Goal: Task Accomplishment & Management: Use online tool/utility

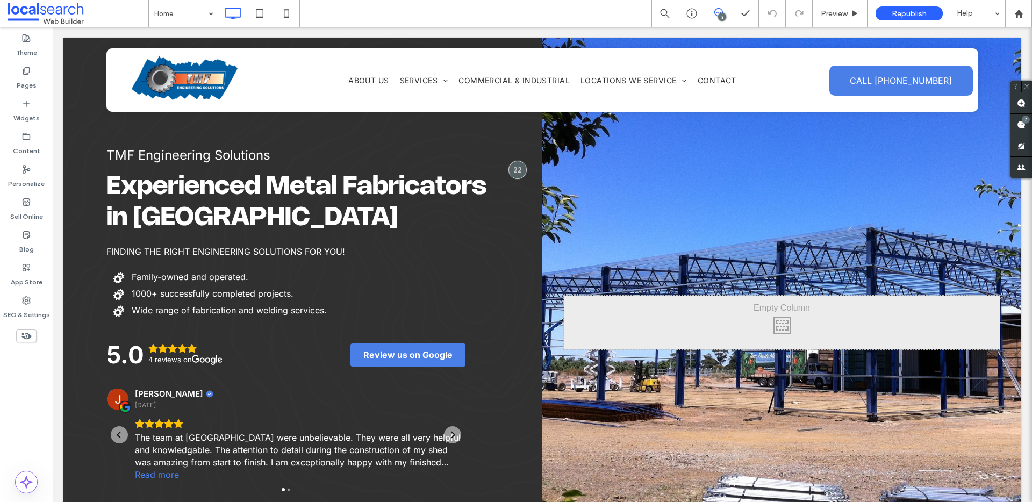
click at [521, 118] on div "TMF Engineering Solutions Experienced Metal Fabricators in Shepparton FINDING T…" at bounding box center [302, 310] width 479 height 545
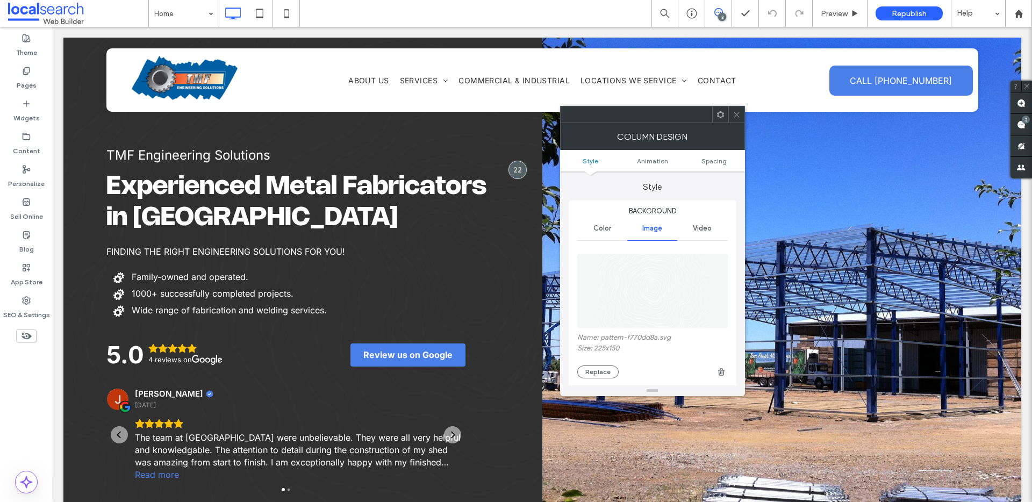
click at [735, 115] on use at bounding box center [736, 114] width 5 height 5
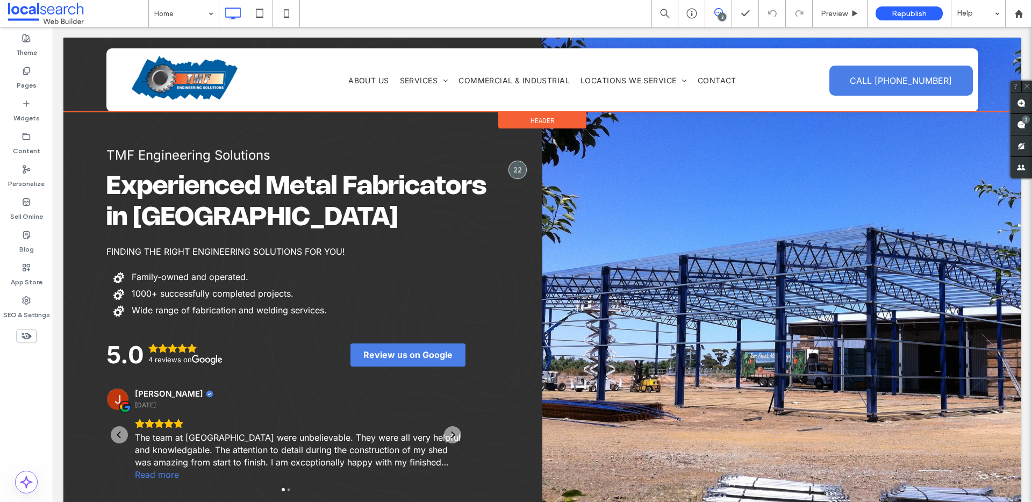
click at [525, 122] on div "Header" at bounding box center [542, 120] width 88 height 16
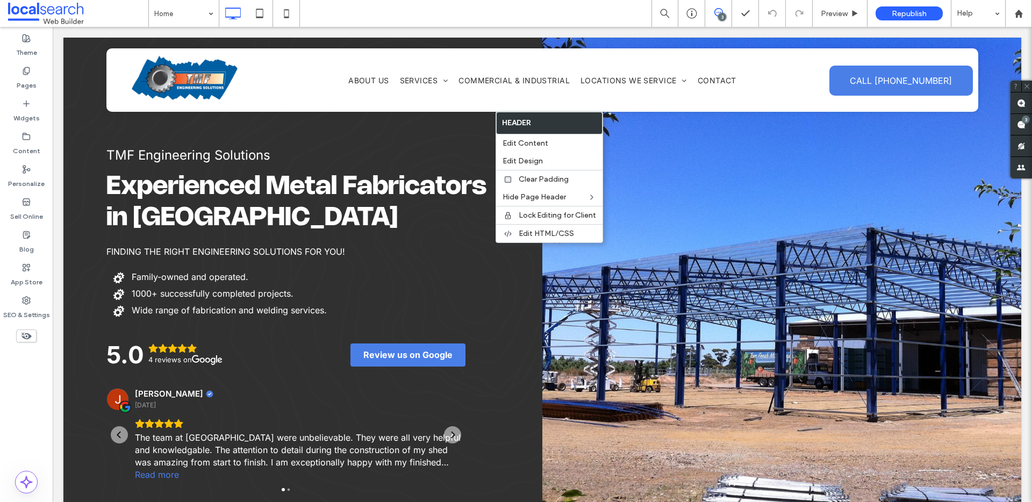
click at [373, 132] on div "TMF Engineering Solutions Experienced Metal Fabricators in Shepparton FINDING T…" at bounding box center [302, 310] width 479 height 545
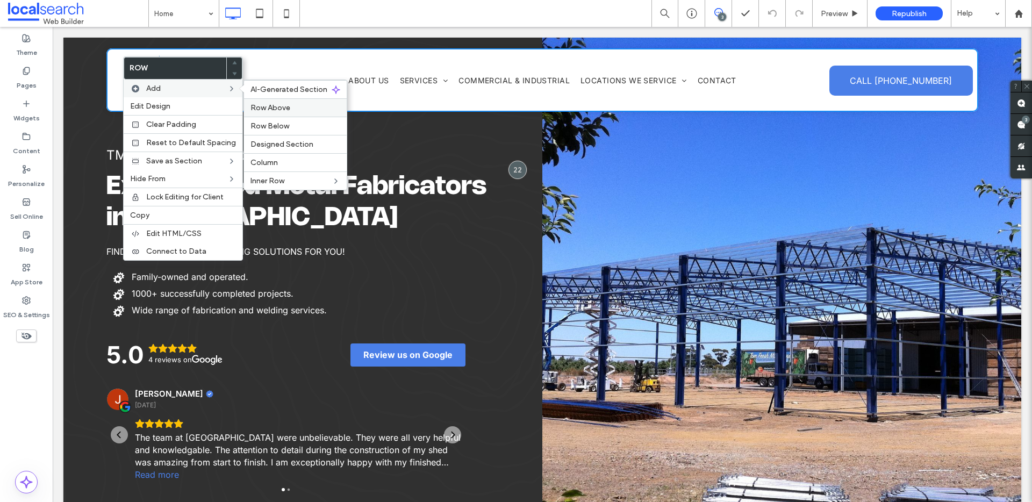
click at [279, 105] on span "Row Above" at bounding box center [270, 107] width 40 height 9
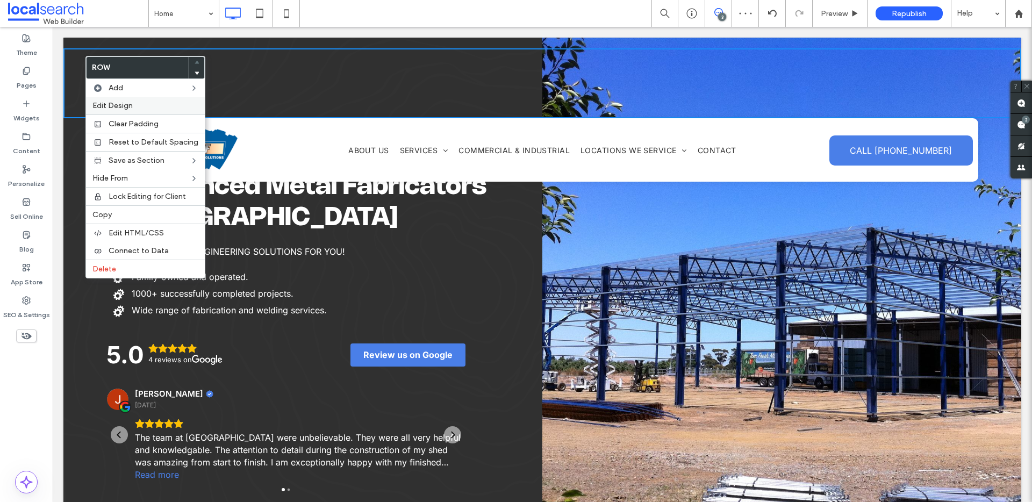
click at [120, 97] on div "Edit Design" at bounding box center [145, 106] width 119 height 18
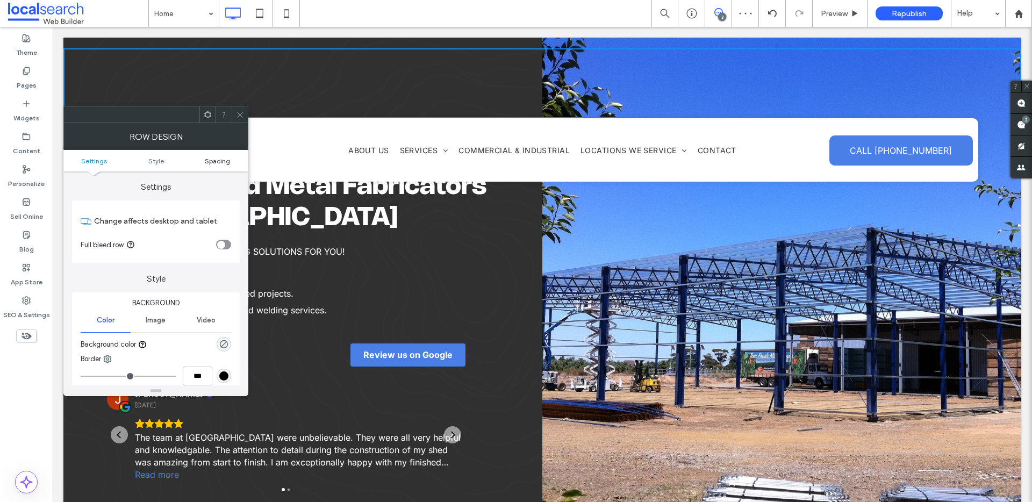
click at [217, 164] on span "Spacing" at bounding box center [217, 161] width 25 height 8
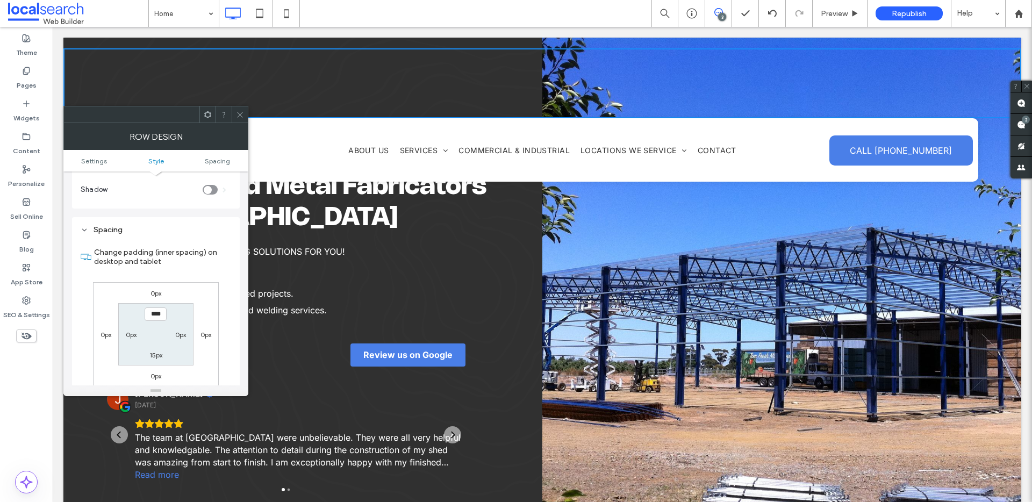
scroll to position [262, 0]
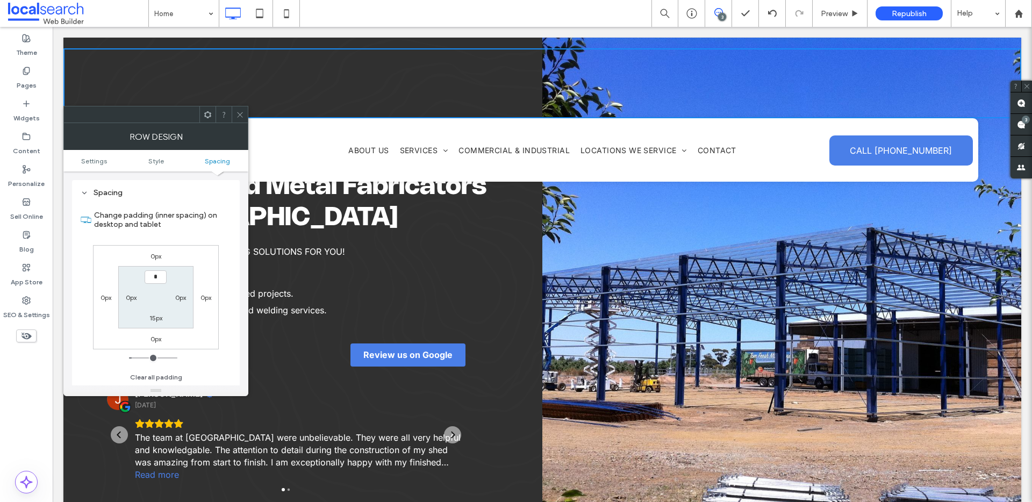
type input "***"
type input "*"
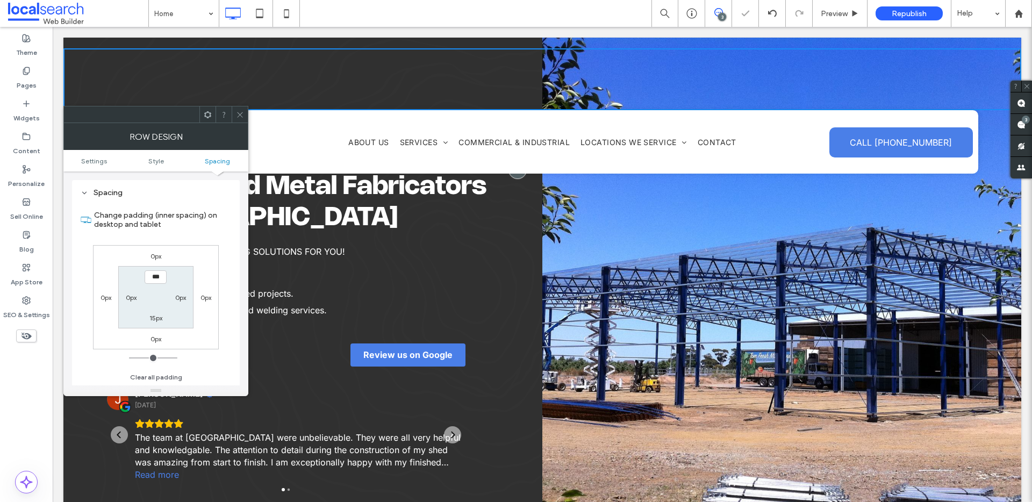
click at [241, 120] on span at bounding box center [240, 114] width 8 height 16
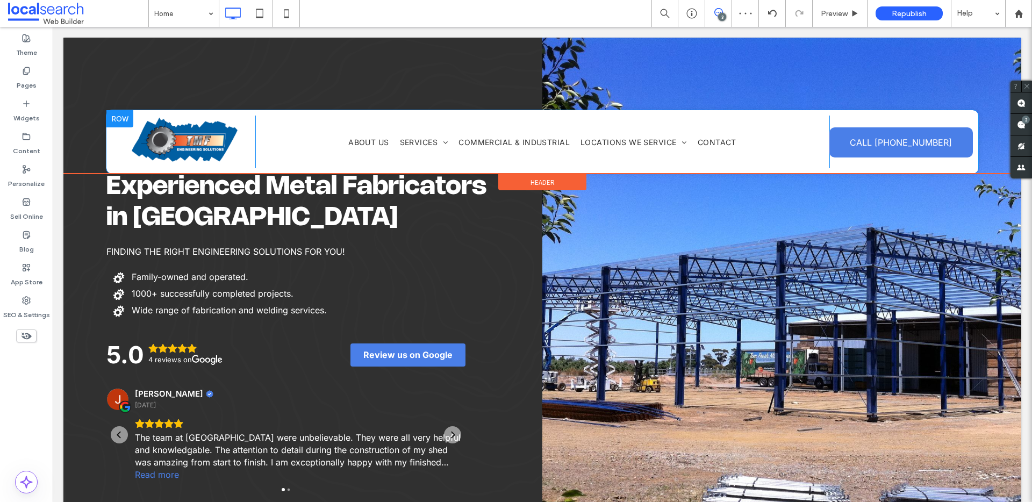
click at [120, 118] on div at bounding box center [119, 118] width 27 height 17
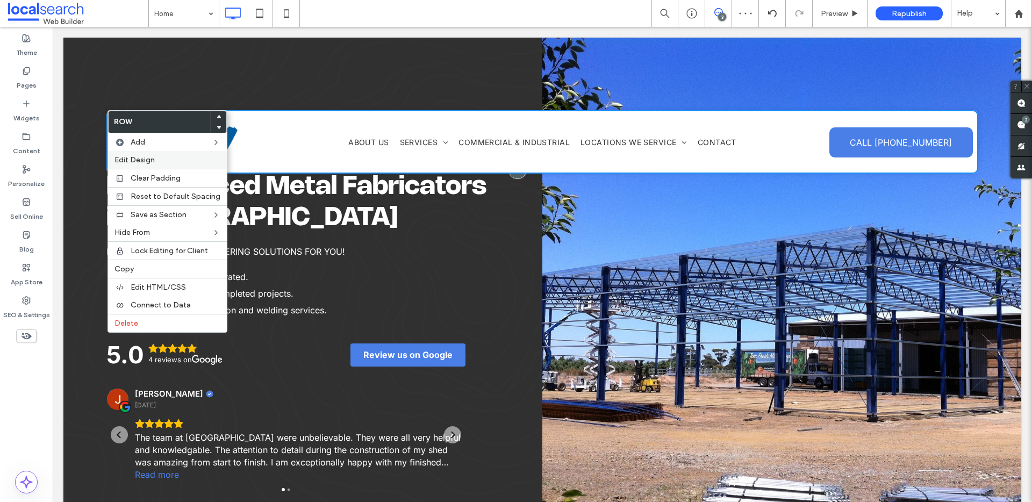
click at [138, 163] on span "Edit Design" at bounding box center [134, 159] width 40 height 9
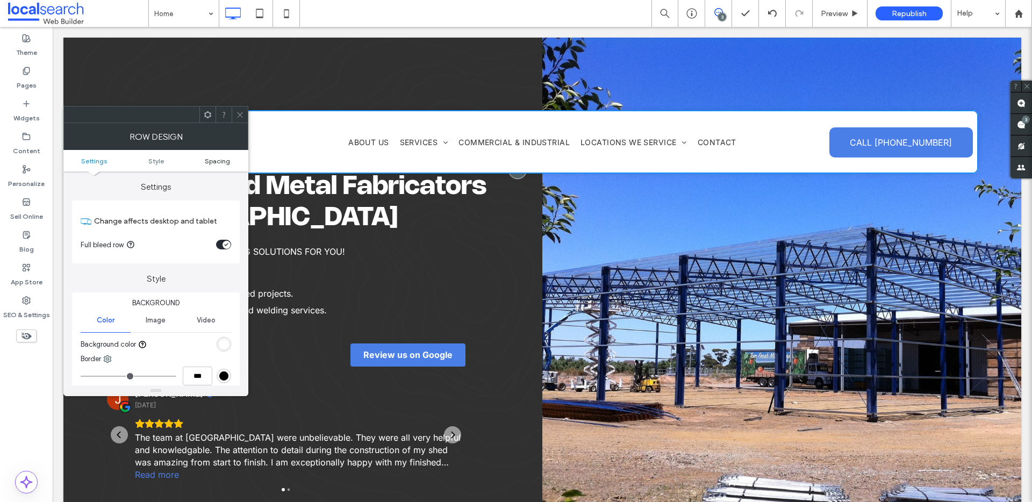
click at [220, 160] on span "Spacing" at bounding box center [217, 161] width 25 height 8
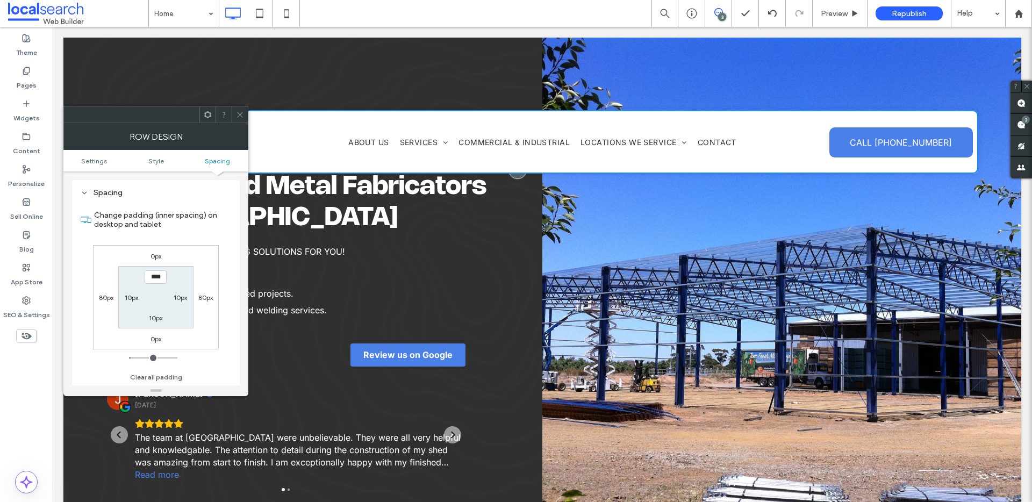
click at [239, 109] on span at bounding box center [240, 114] width 8 height 16
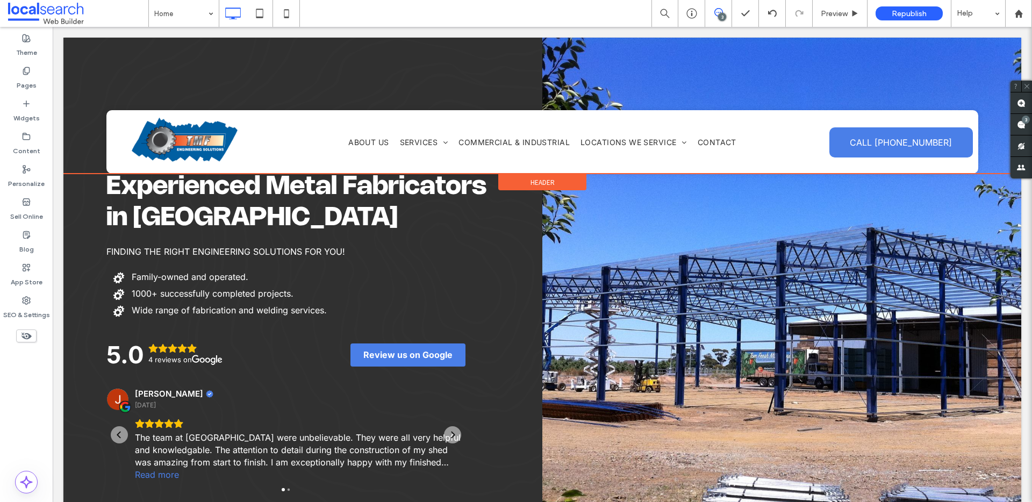
click at [537, 175] on div "Header" at bounding box center [542, 182] width 88 height 16
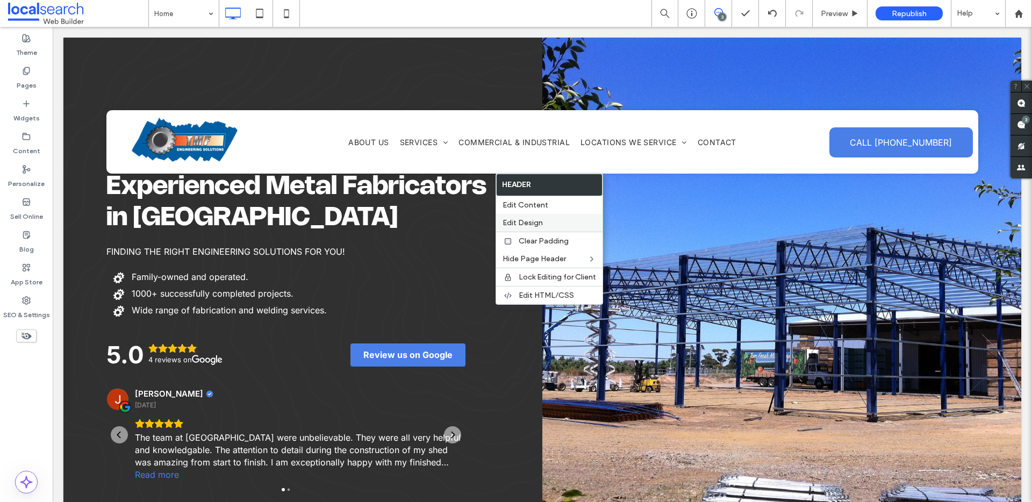
click at [523, 219] on span "Edit Design" at bounding box center [523, 222] width 40 height 9
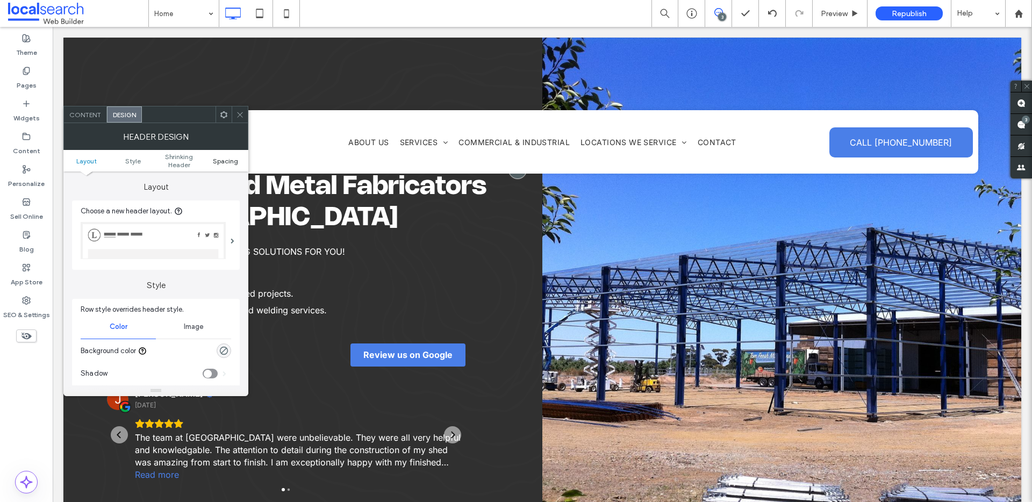
click at [239, 159] on link "Spacing" at bounding box center [225, 161] width 46 height 8
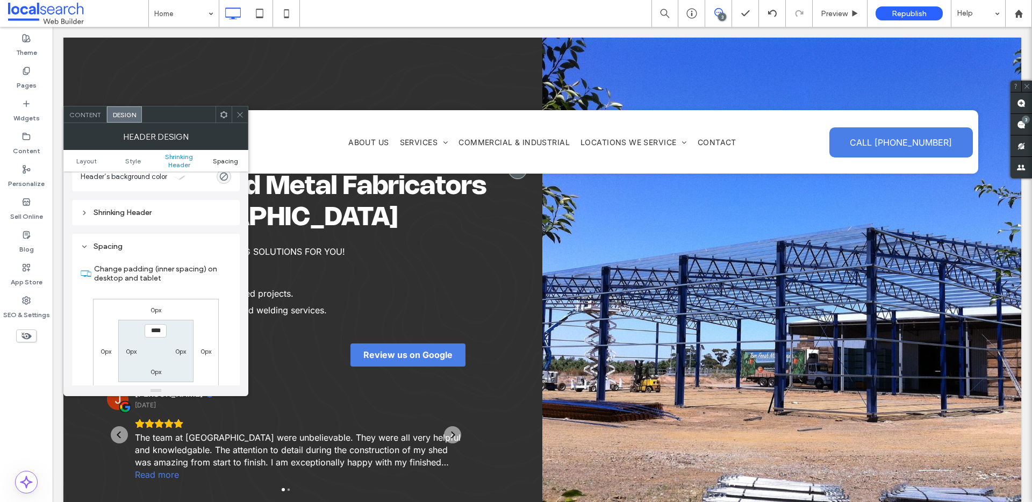
scroll to position [378, 0]
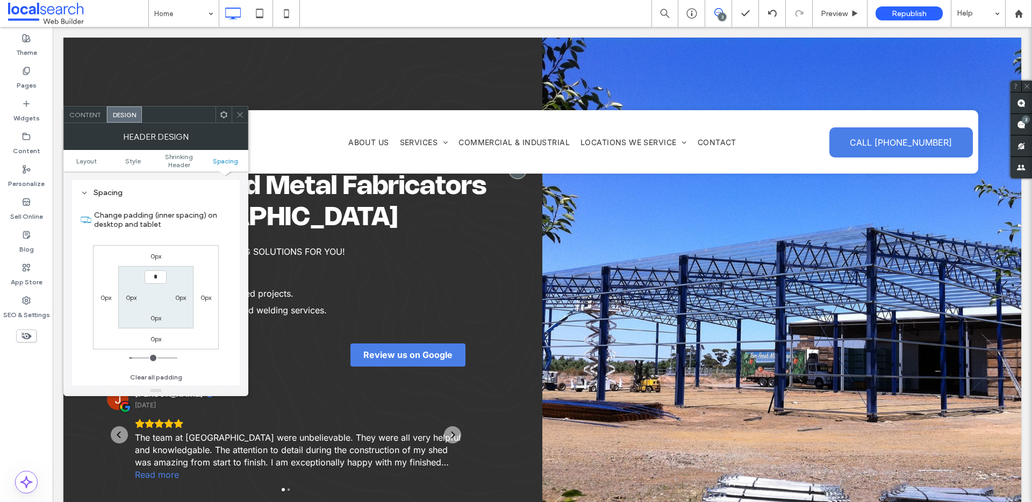
type input "***"
type input "*"
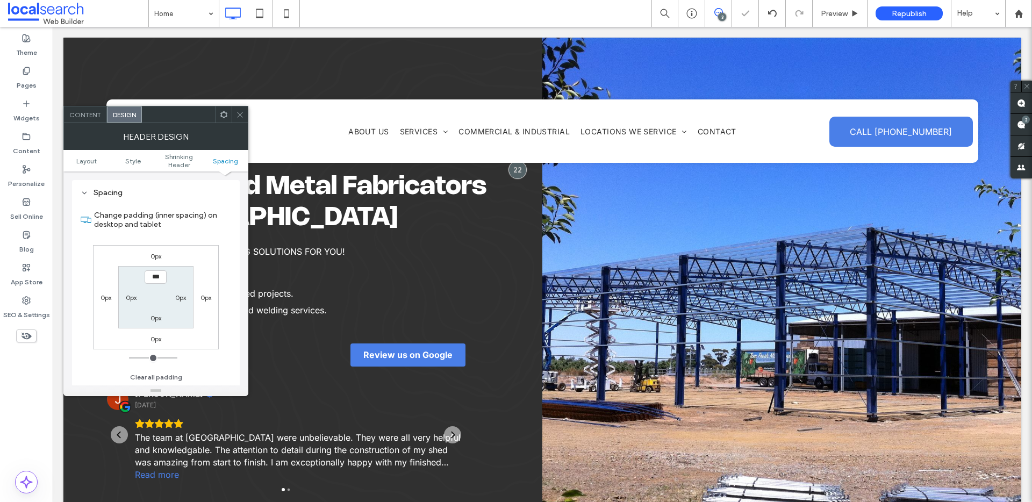
click at [239, 118] on icon at bounding box center [240, 115] width 8 height 8
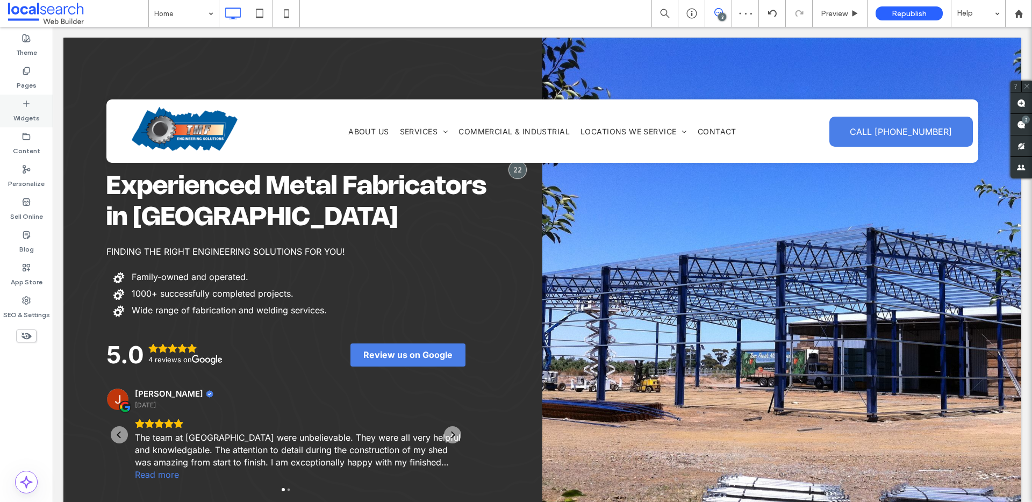
click at [34, 108] on label "Widgets" at bounding box center [26, 115] width 26 height 15
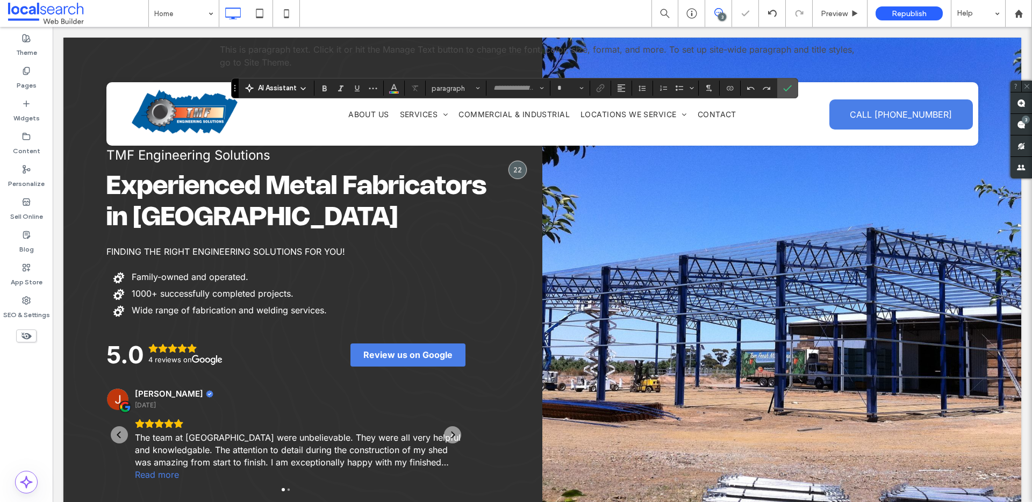
type input "*****"
type input "**"
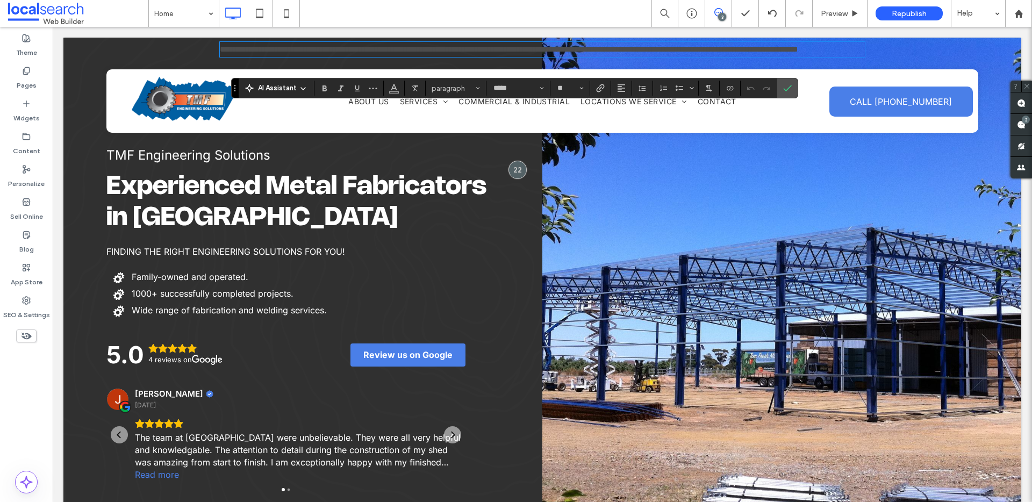
drag, startPoint x: 138, startPoint y: 241, endPoint x: 146, endPoint y: 1, distance: 240.9
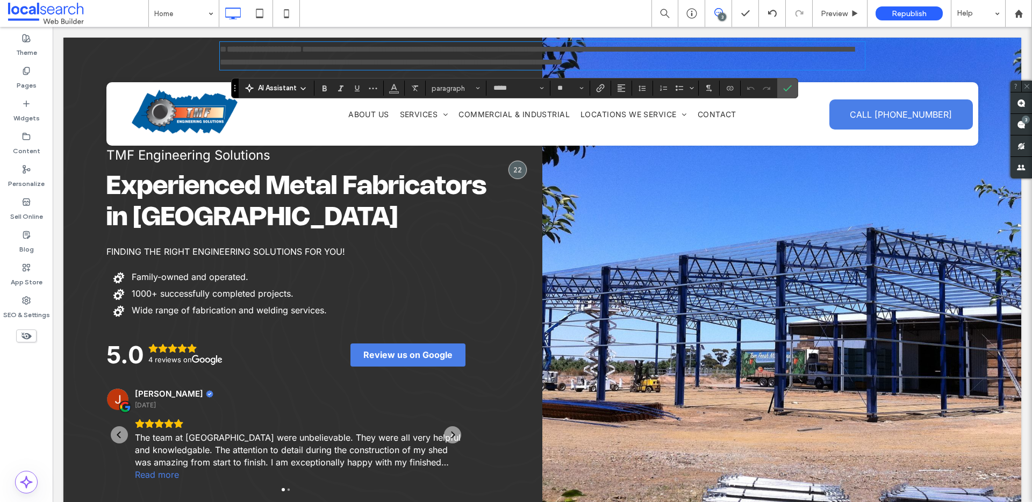
scroll to position [0, 0]
click at [649, 53] on span "**********" at bounding box center [537, 55] width 634 height 21
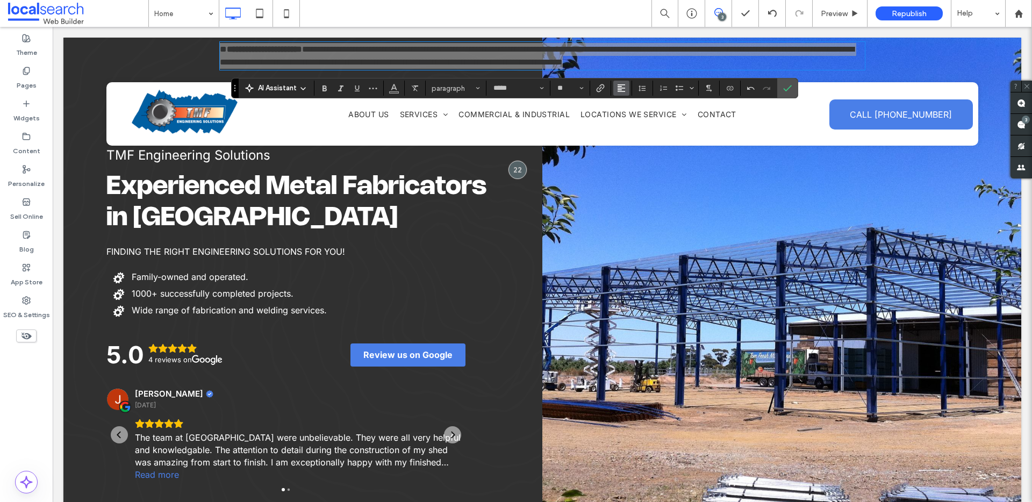
click at [623, 87] on icon "Alignment" at bounding box center [621, 88] width 9 height 9
click at [638, 123] on div "ui.textEditor.alignment.center" at bounding box center [632, 121] width 14 height 9
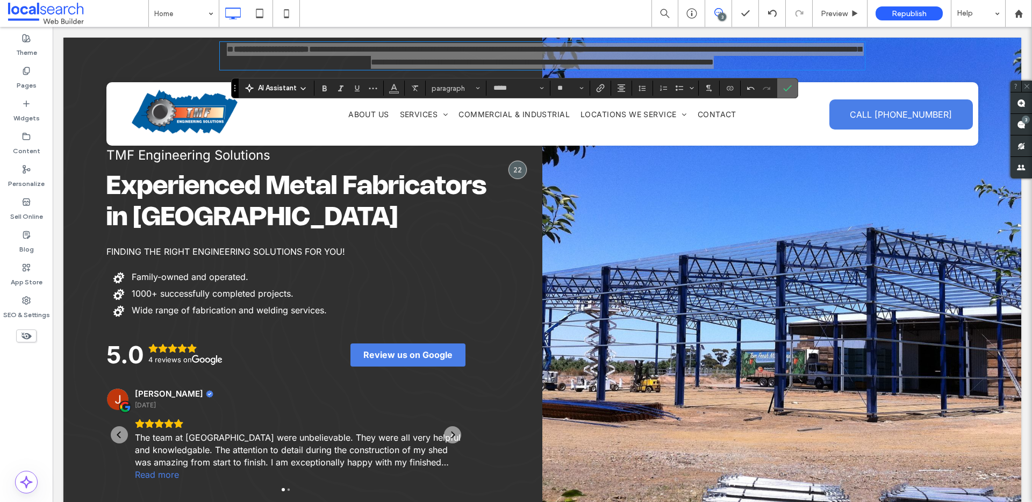
click at [788, 87] on icon "Confirm" at bounding box center [787, 88] width 9 height 9
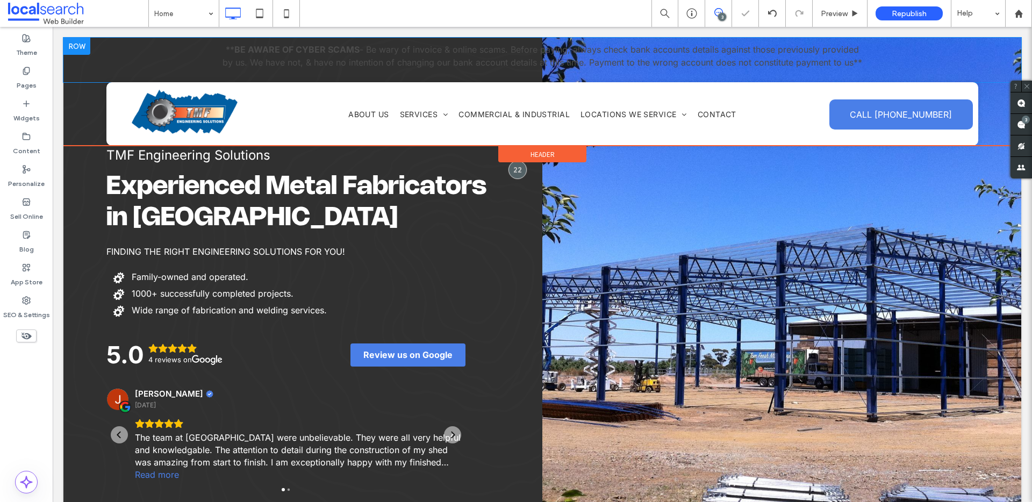
click at [123, 48] on div "Click To Paste Click To Paste ** BE AWARE OF CYBER SCAMS - Be wary of invoice &…" at bounding box center [542, 60] width 958 height 45
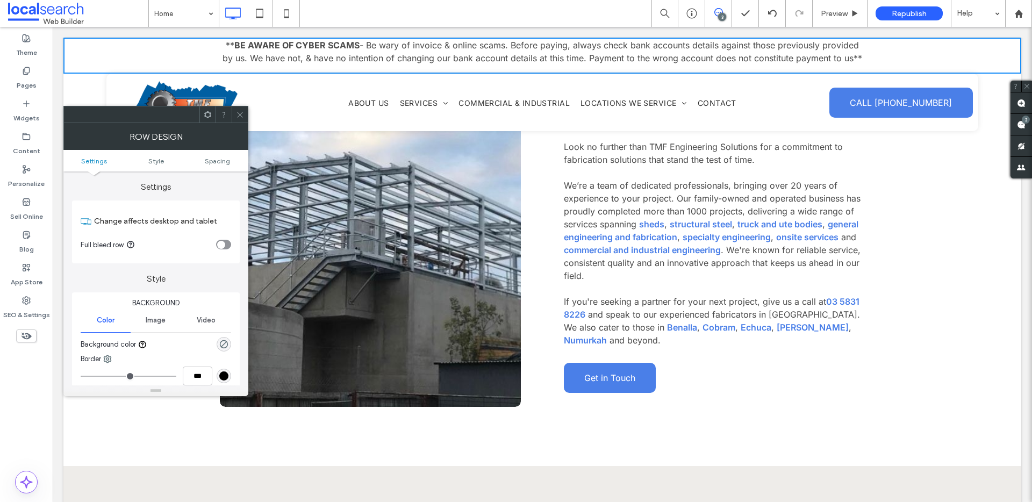
scroll to position [810, 0]
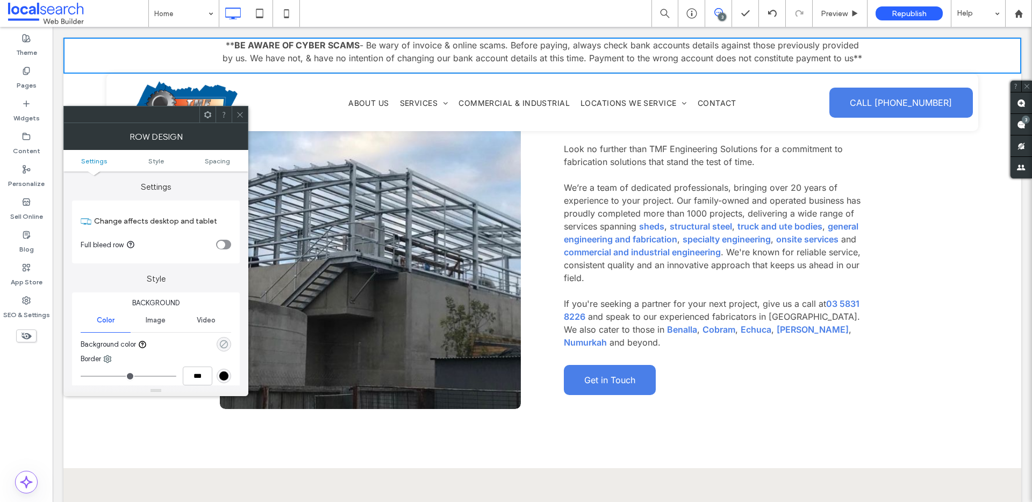
click at [224, 340] on icon "rgba(0, 0, 0, 0)" at bounding box center [223, 344] width 9 height 9
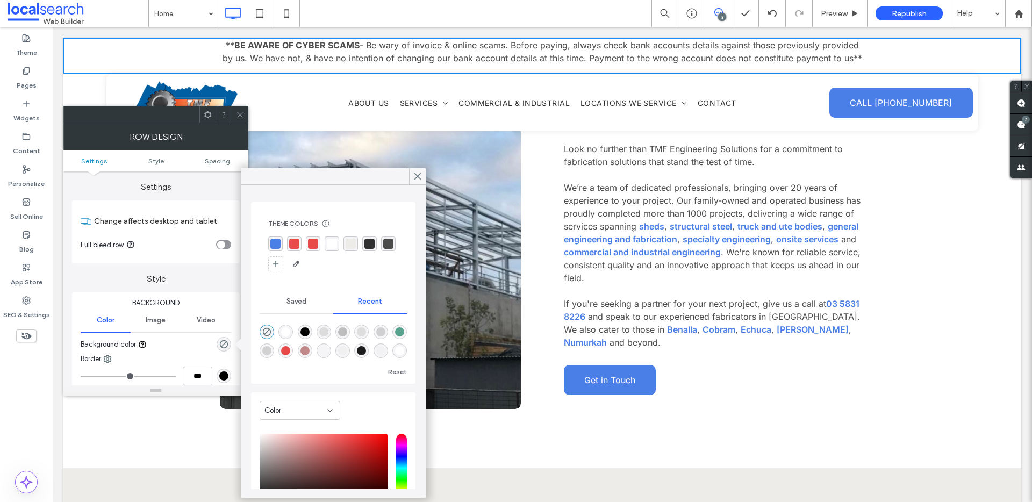
click at [277, 245] on div "rgba(74,127,232,1)" at bounding box center [275, 244] width 10 height 10
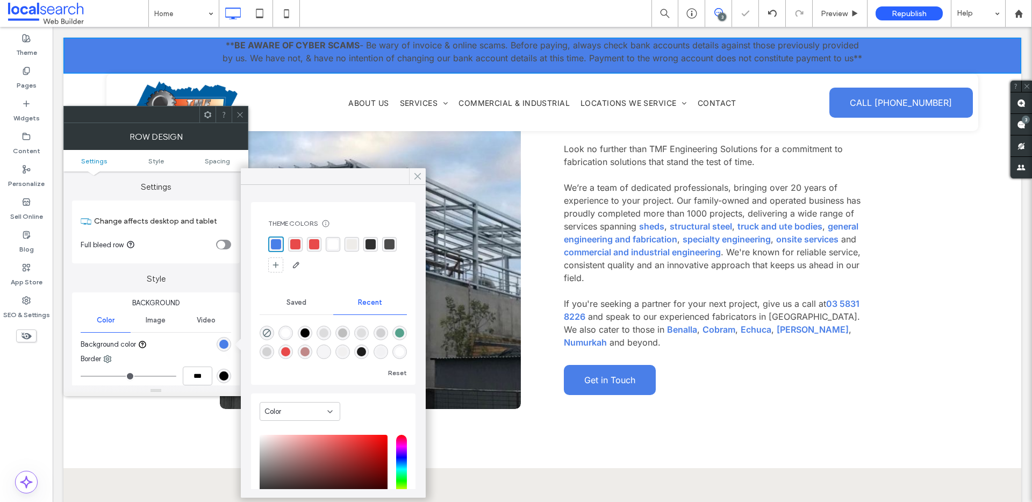
click at [415, 177] on icon at bounding box center [418, 176] width 10 height 10
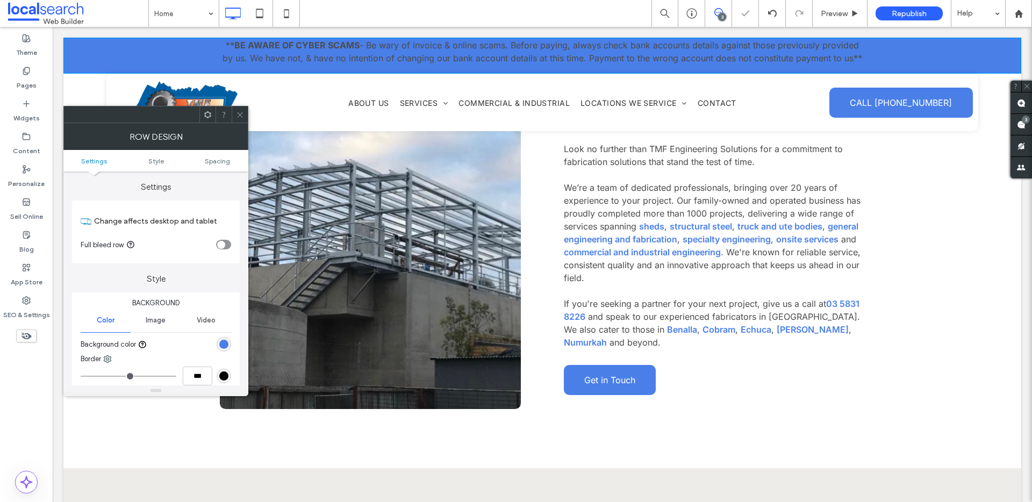
click at [240, 112] on icon at bounding box center [240, 115] width 8 height 8
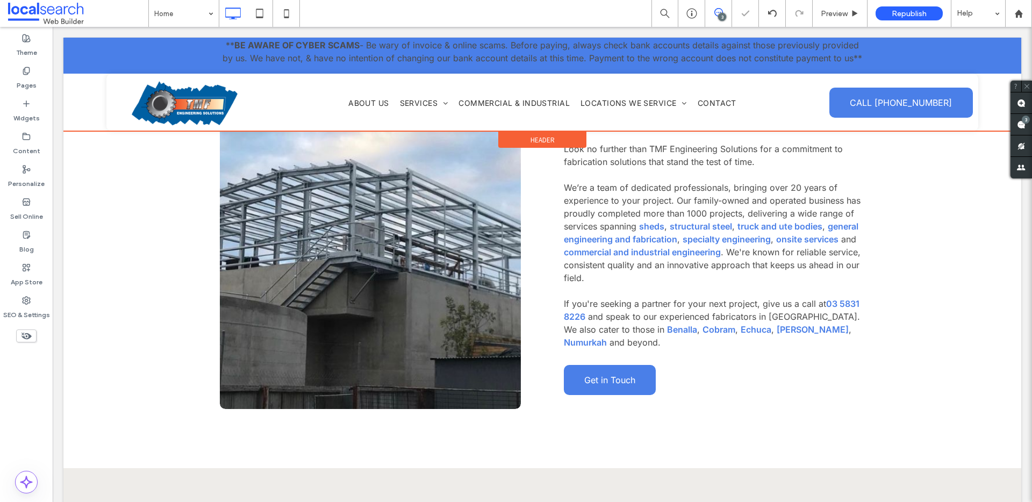
click at [284, 49] on div at bounding box center [542, 85] width 958 height 94
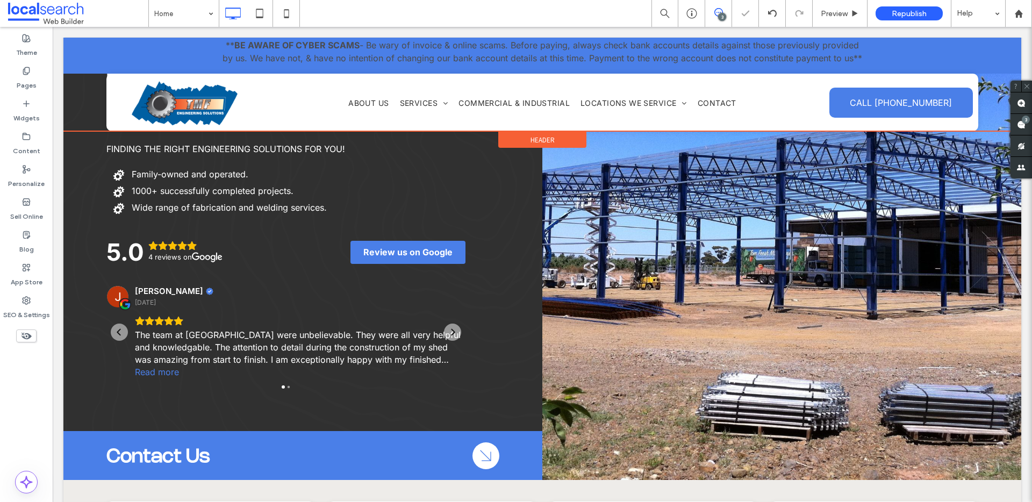
click at [312, 49] on div "Click To Paste Click To Paste ** BE AWARE OF CYBER SCAMS - Be wary of invoice &…" at bounding box center [542, 85] width 958 height 94
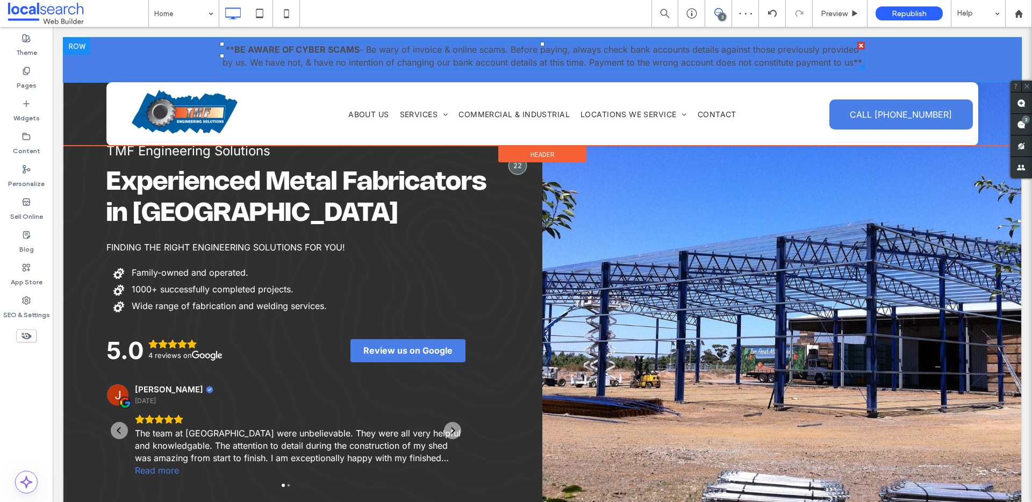
scroll to position [0, 0]
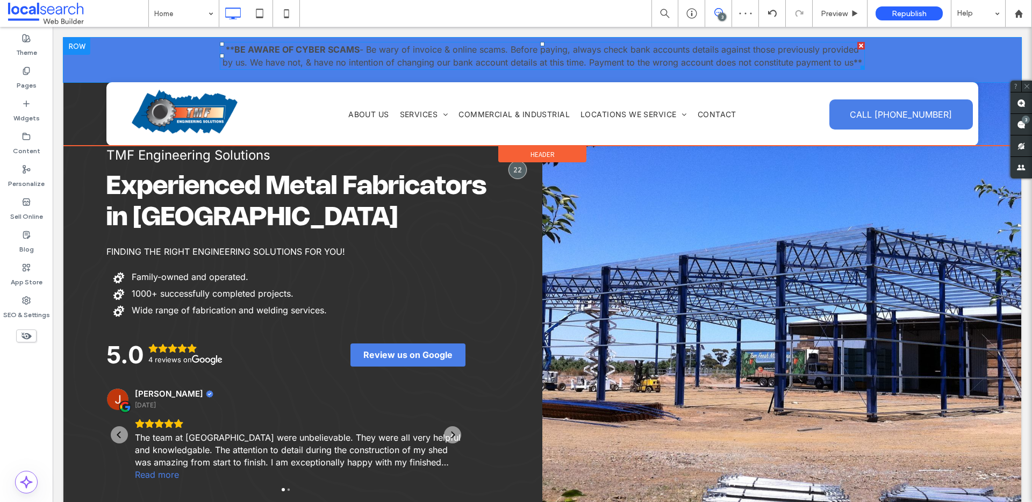
click at [328, 51] on strong "BE AWARE OF CYBER SCAMS" at bounding box center [296, 49] width 125 height 11
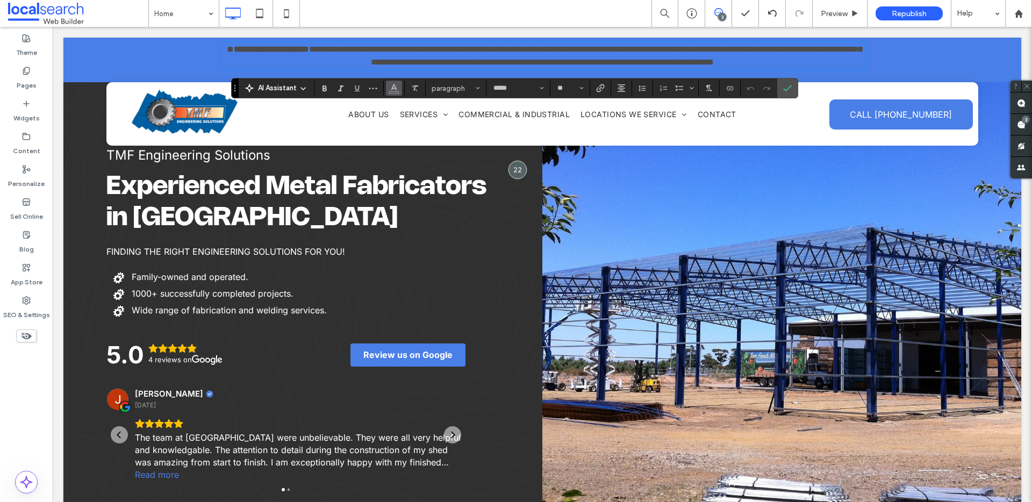
click at [400, 85] on button "Color" at bounding box center [394, 88] width 16 height 15
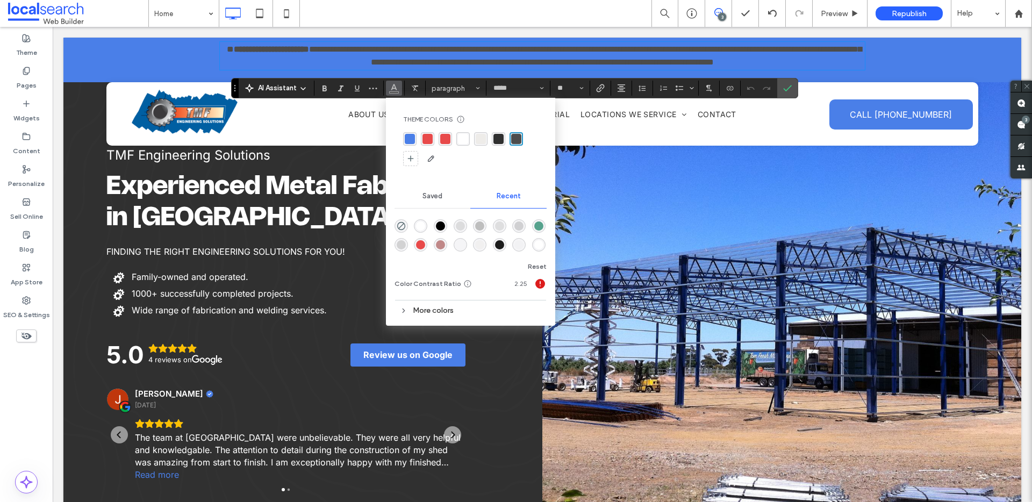
click at [465, 139] on div "rgba(255, 255, 255, 1)" at bounding box center [463, 139] width 10 height 10
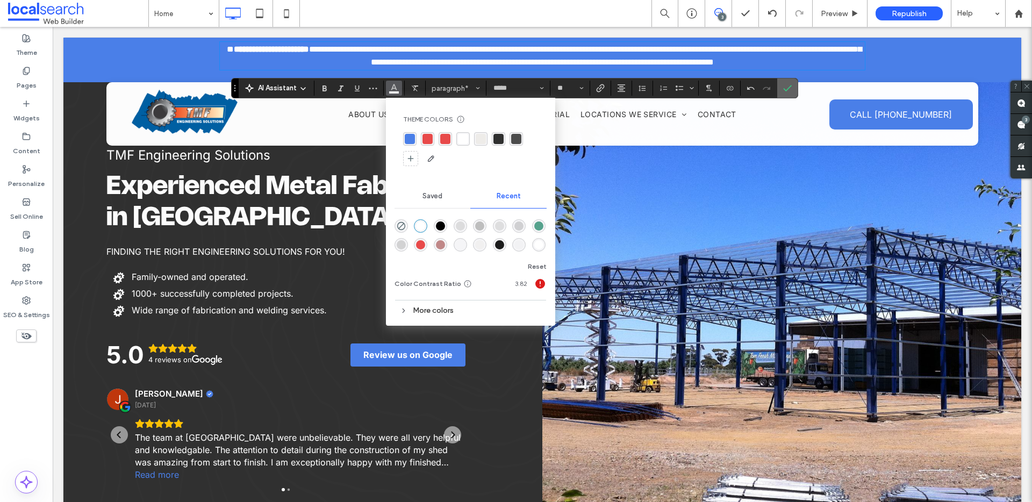
drag, startPoint x: 730, startPoint y: 63, endPoint x: 784, endPoint y: 90, distance: 60.3
click at [784, 90] on icon "Confirm" at bounding box center [787, 88] width 9 height 9
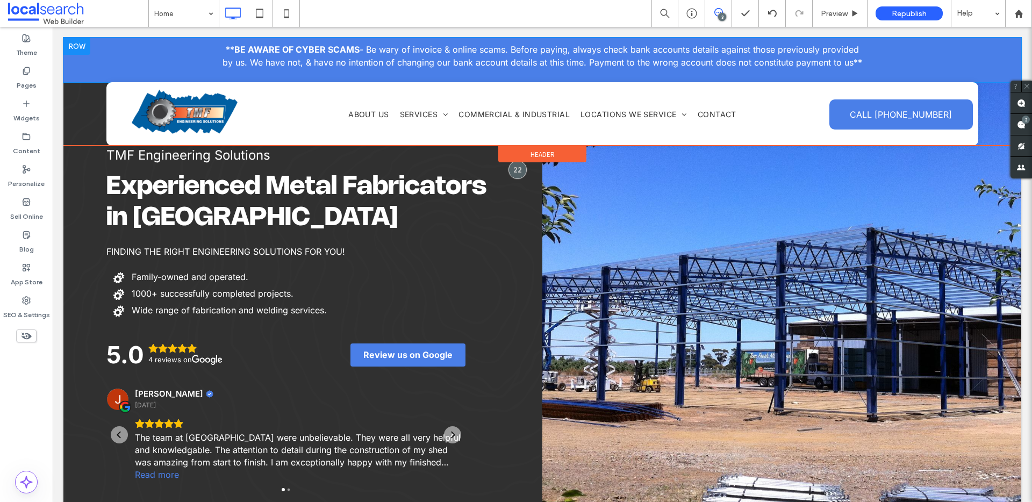
click at [78, 46] on div at bounding box center [76, 46] width 27 height 17
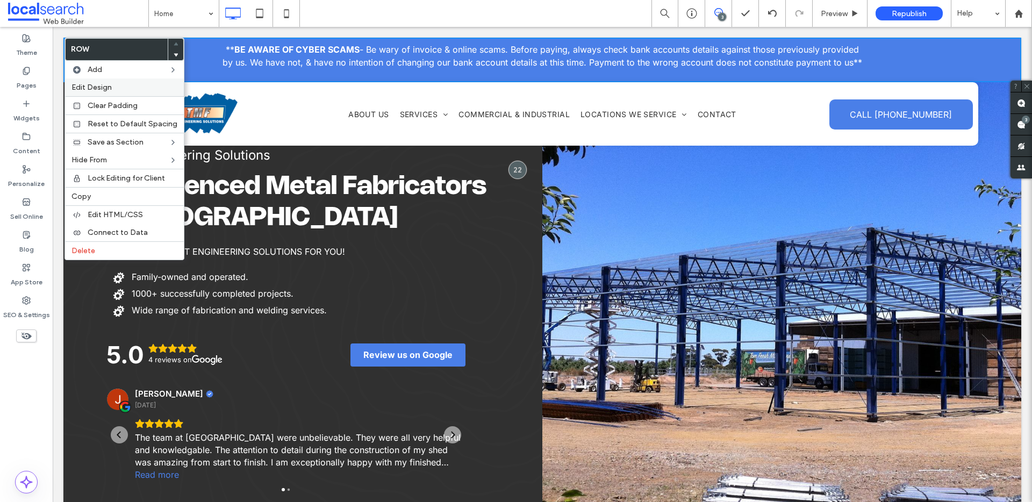
drag, startPoint x: 100, startPoint y: 84, endPoint x: 91, endPoint y: 89, distance: 10.1
click at [101, 84] on span "Edit Design" at bounding box center [91, 87] width 40 height 9
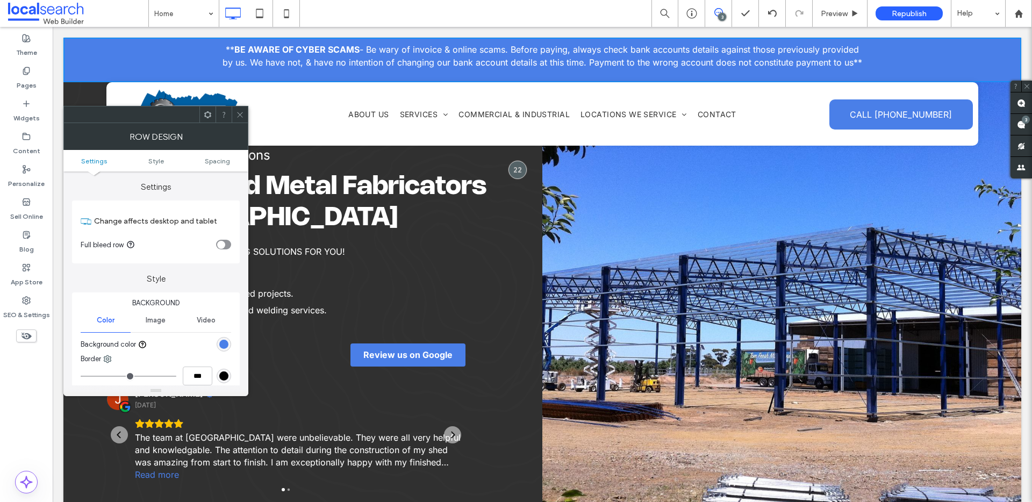
drag, startPoint x: 235, startPoint y: 150, endPoint x: 228, endPoint y: 155, distance: 8.5
click at [235, 150] on ul "Settings Style Spacing" at bounding box center [155, 160] width 185 height 21
click at [228, 155] on ul "Settings Style Spacing" at bounding box center [155, 160] width 185 height 21
click at [218, 159] on span "Spacing" at bounding box center [217, 161] width 25 height 8
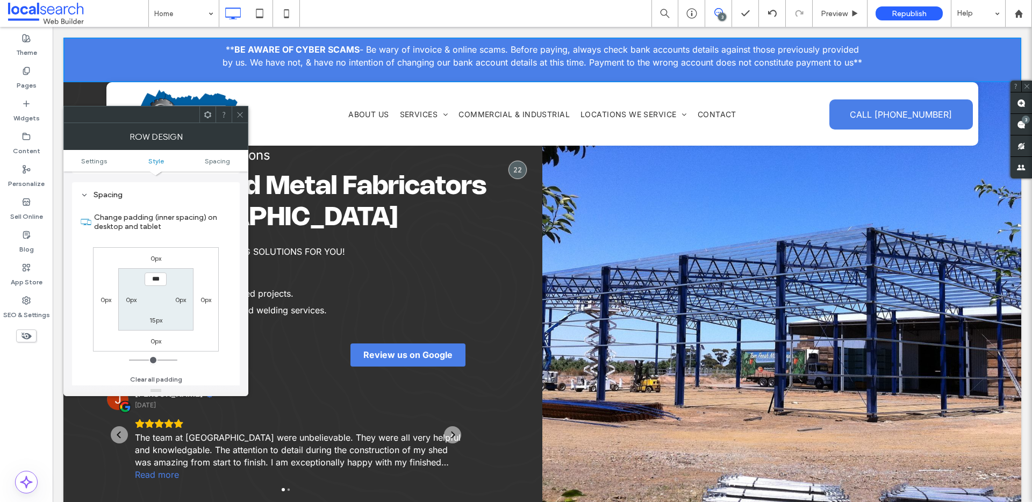
scroll to position [262, 0]
type input "*"
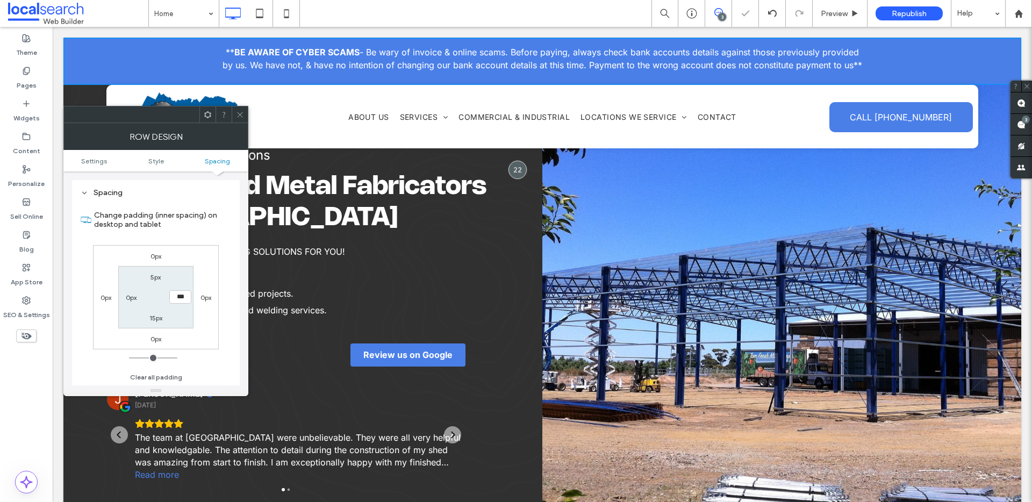
type input "**"
type input "*"
type input "***"
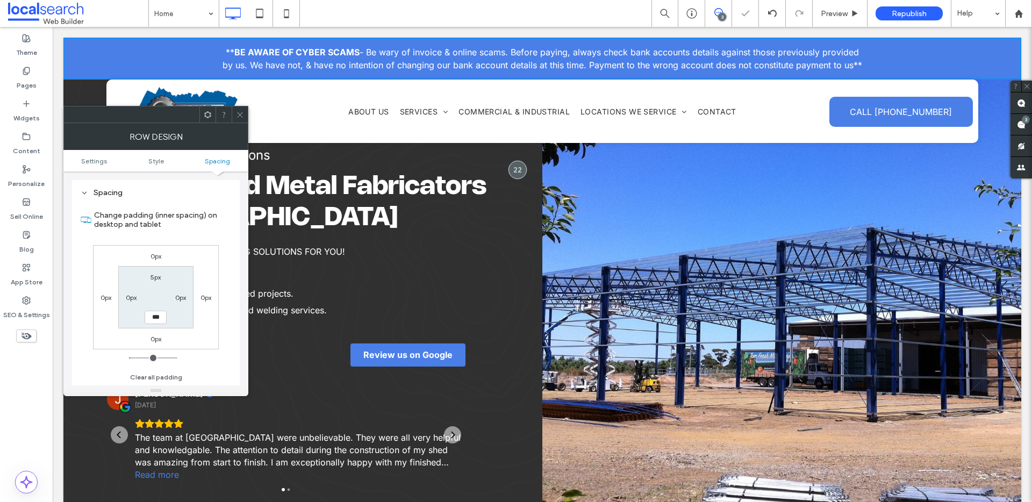
click at [234, 110] on div at bounding box center [240, 114] width 16 height 16
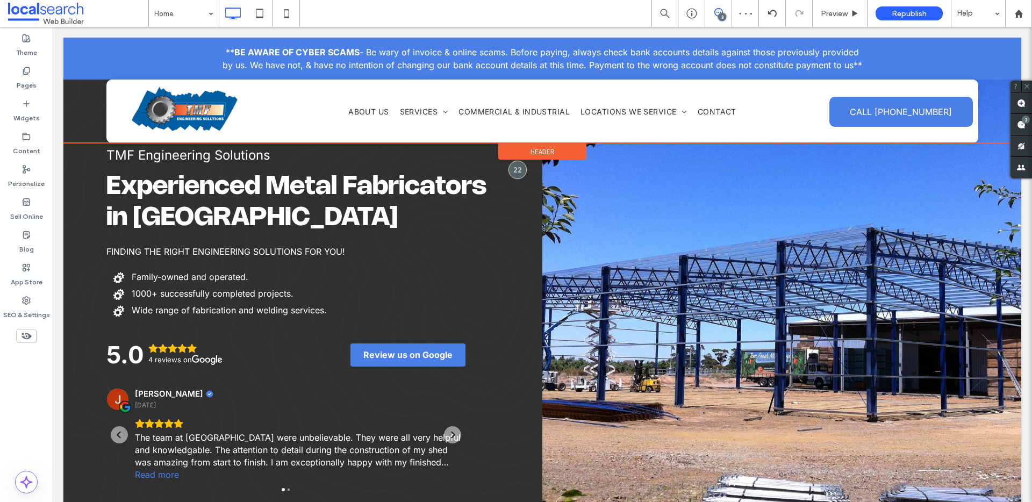
click at [91, 90] on div "Click To Paste Click To Paste ** BE AWARE OF CYBER SCAMS - Be wary of invoice &…" at bounding box center [542, 90] width 958 height 105
click at [121, 87] on div at bounding box center [119, 88] width 27 height 17
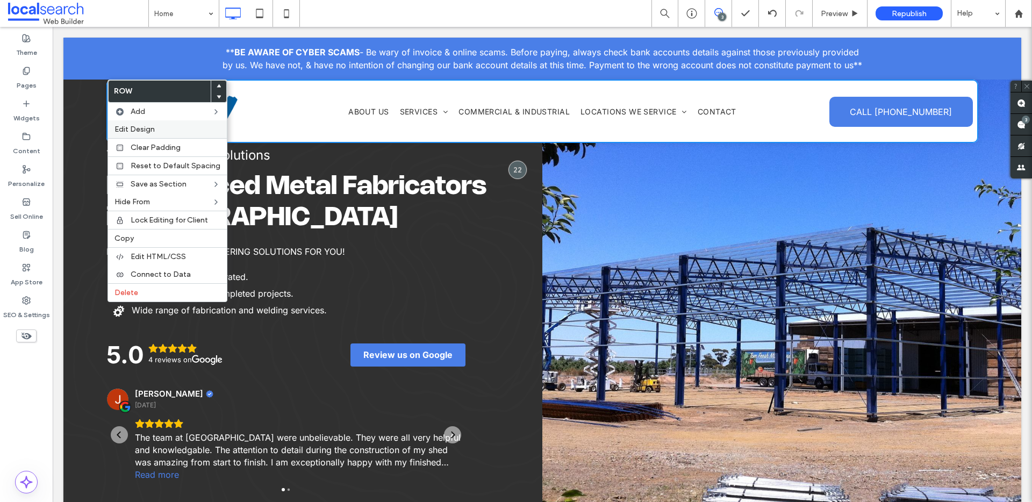
click at [143, 121] on div "Edit Design" at bounding box center [167, 129] width 119 height 18
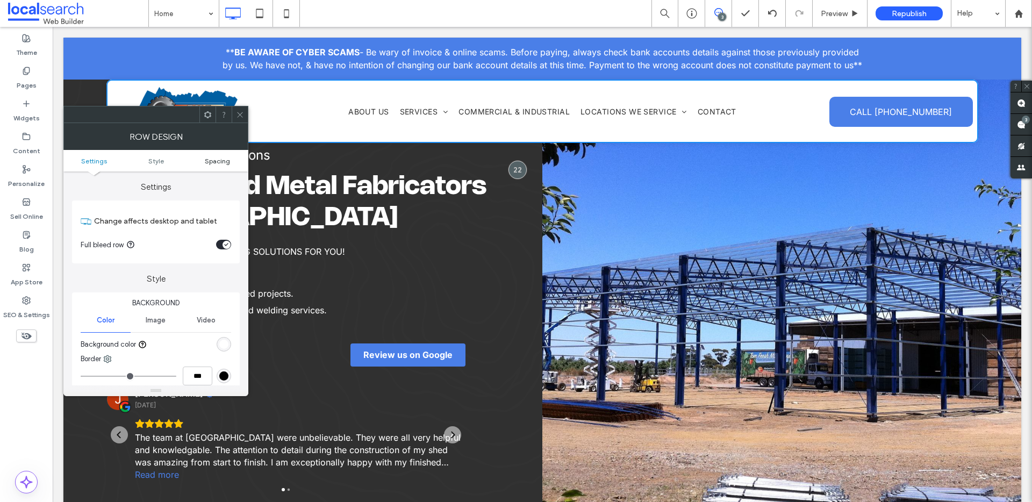
click at [217, 157] on span "Spacing" at bounding box center [217, 161] width 25 height 8
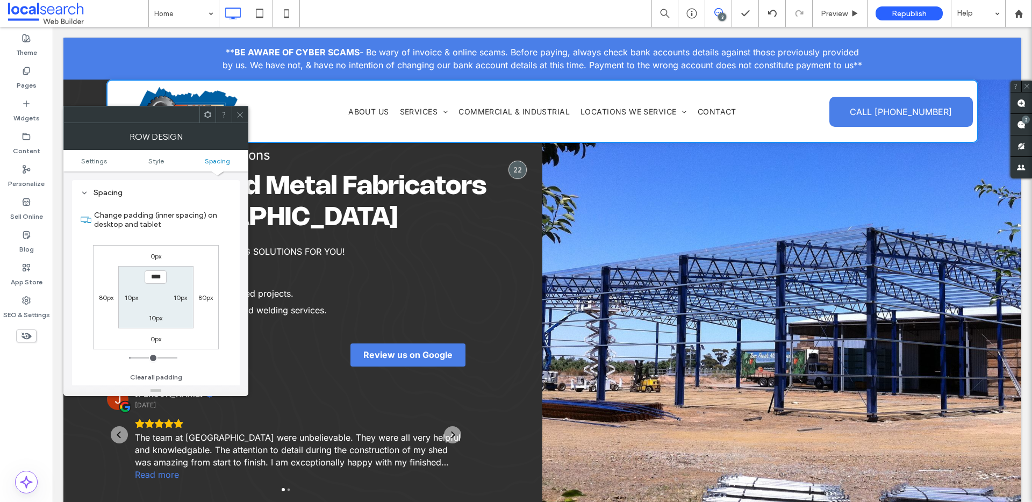
click at [159, 257] on label "0px" at bounding box center [155, 256] width 11 height 8
type input "*"
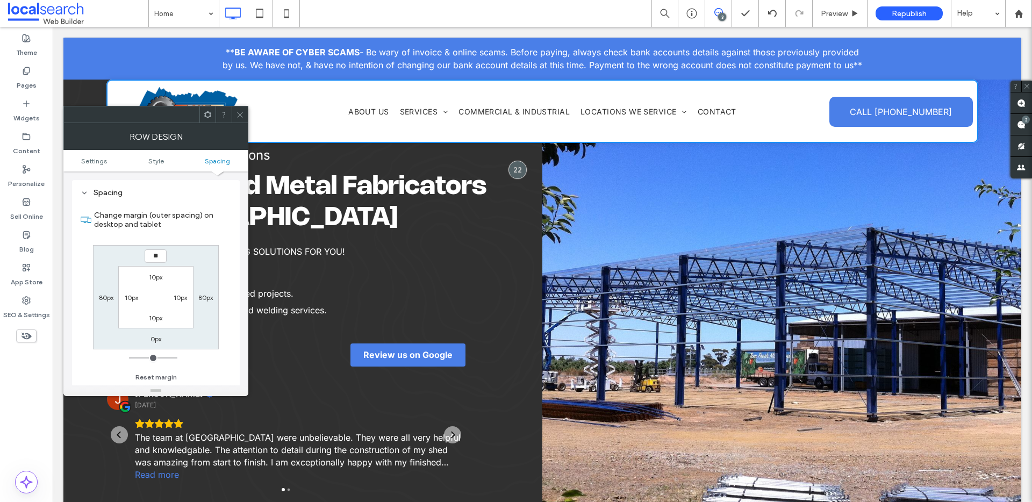
type input "**"
type input "****"
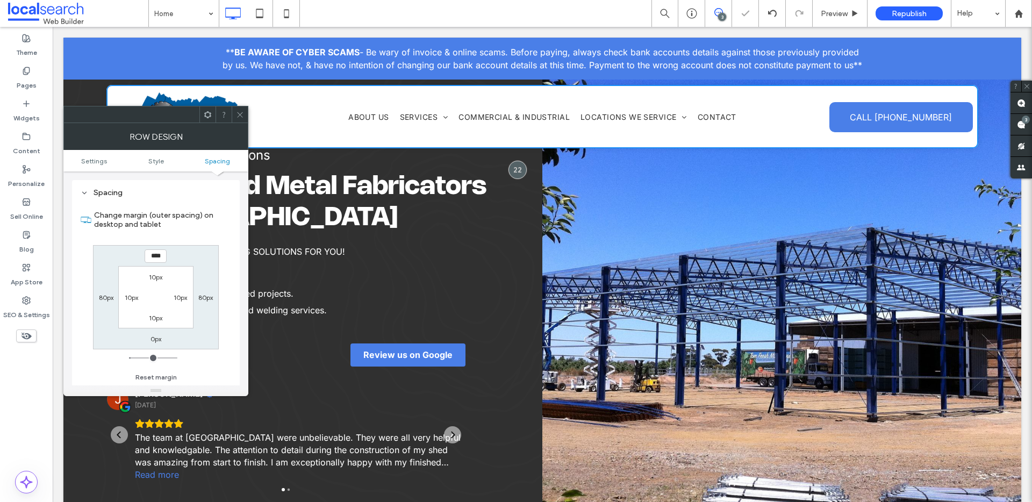
click at [239, 117] on icon at bounding box center [240, 115] width 8 height 8
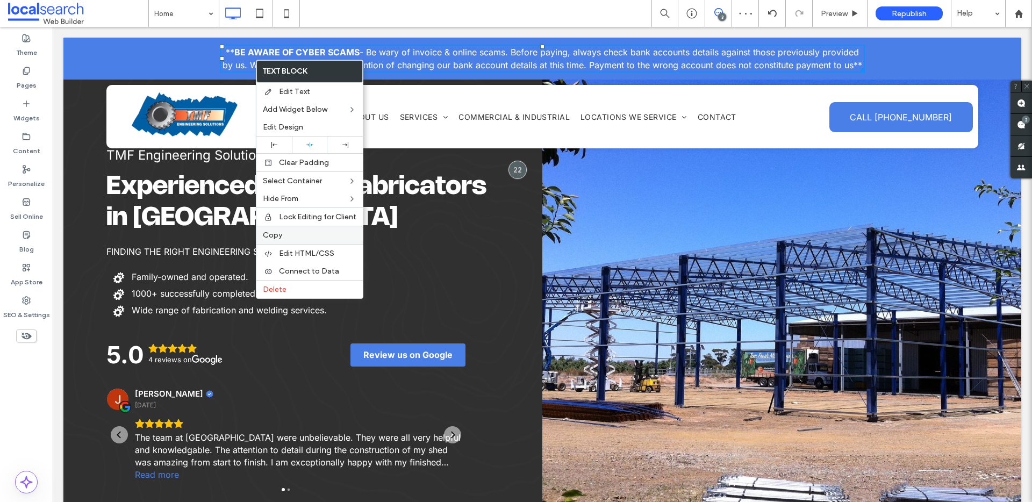
click at [281, 233] on span "Copy" at bounding box center [272, 235] width 19 height 9
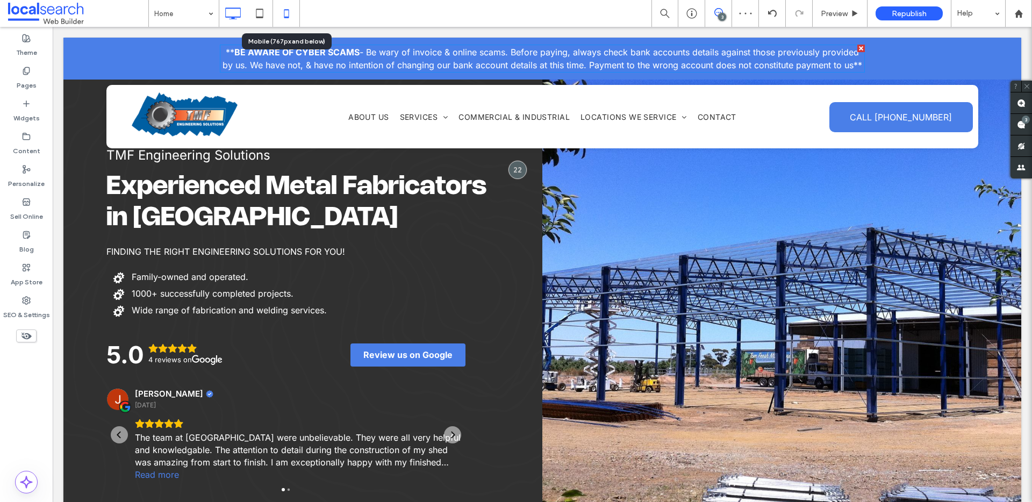
click at [284, 11] on use at bounding box center [286, 13] width 5 height 9
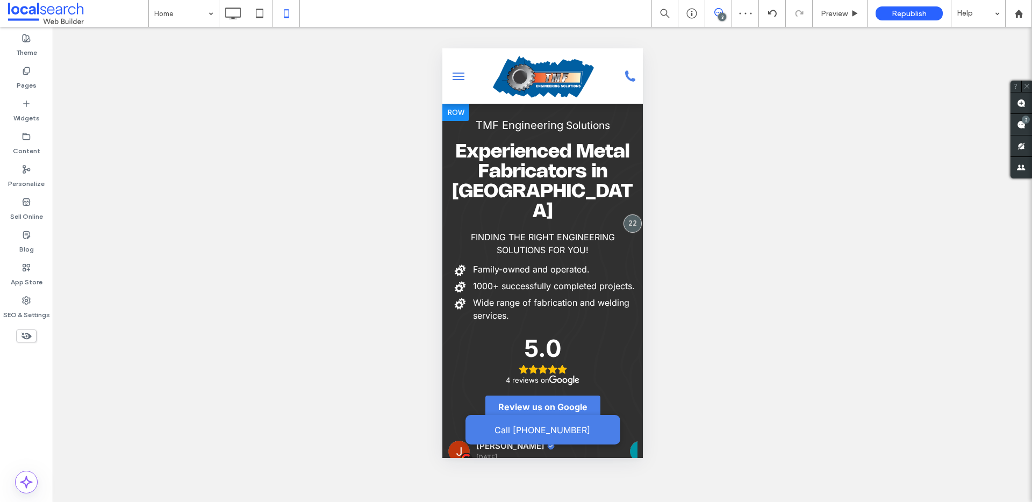
scroll to position [0, 0]
click at [461, 110] on div at bounding box center [455, 112] width 27 height 17
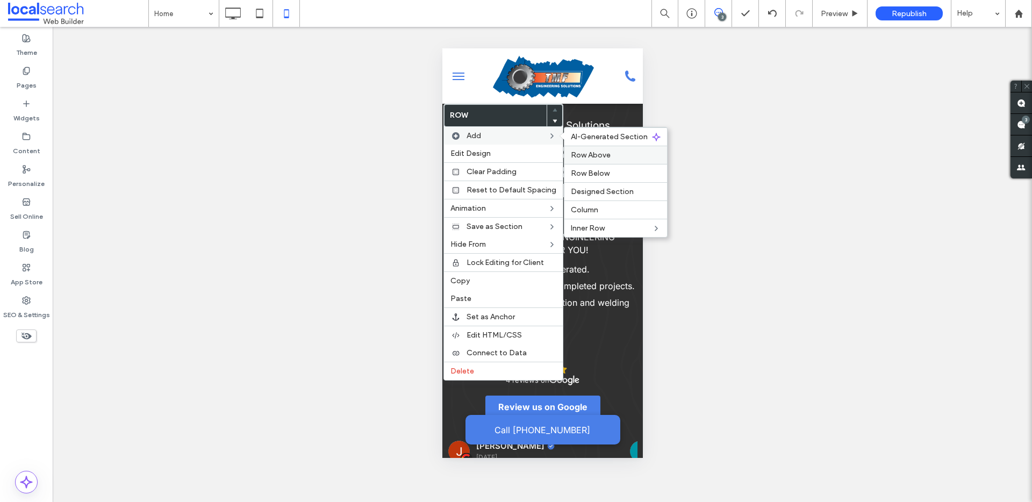
drag, startPoint x: 590, startPoint y: 155, endPoint x: 138, endPoint y: 121, distance: 453.8
click at [590, 155] on span "Row Above" at bounding box center [591, 154] width 40 height 9
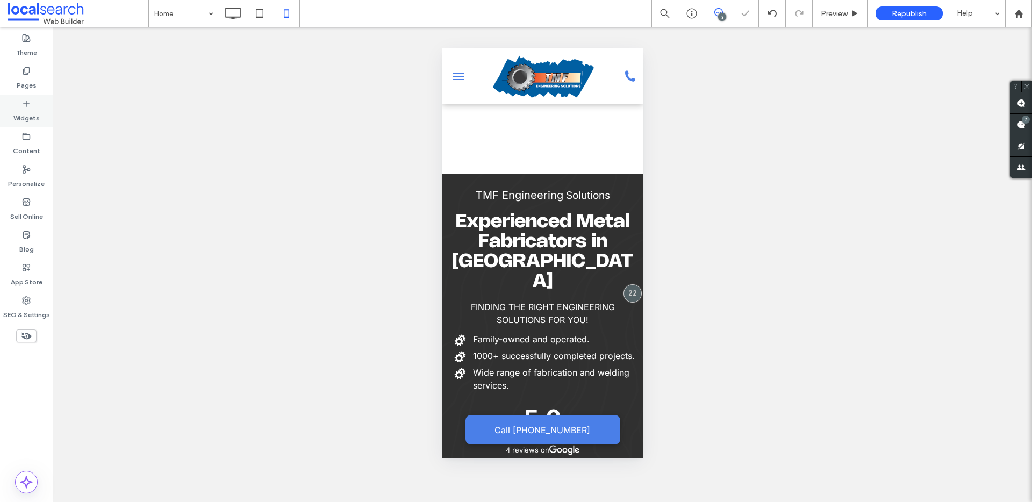
click at [36, 111] on label "Widgets" at bounding box center [26, 115] width 26 height 15
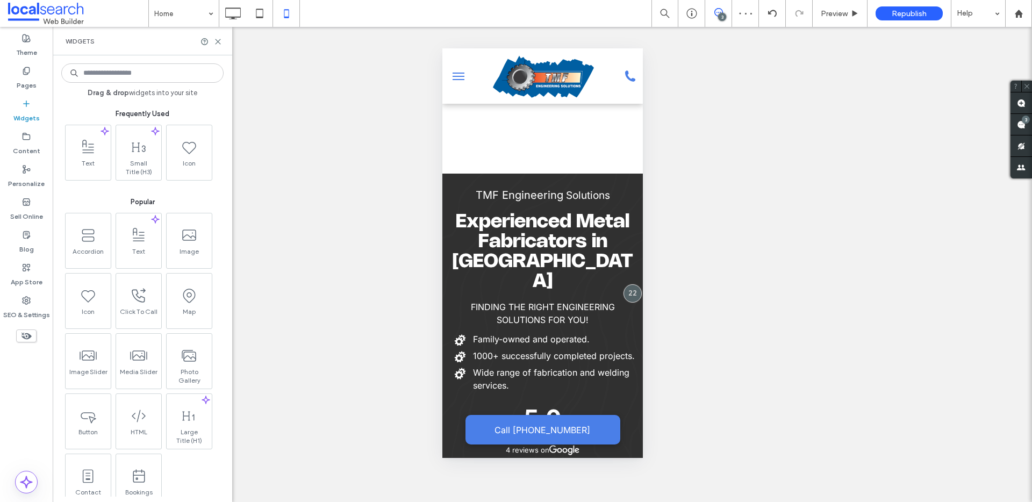
click at [337, 150] on div "Unhide? Yes Unhide? Yes Unhide? Yes Unhide? Yes Unhide? Yes" at bounding box center [542, 264] width 979 height 475
drag, startPoint x: 219, startPoint y: 41, endPoint x: 225, endPoint y: 42, distance: 5.4
click at [219, 41] on icon at bounding box center [218, 42] width 8 height 8
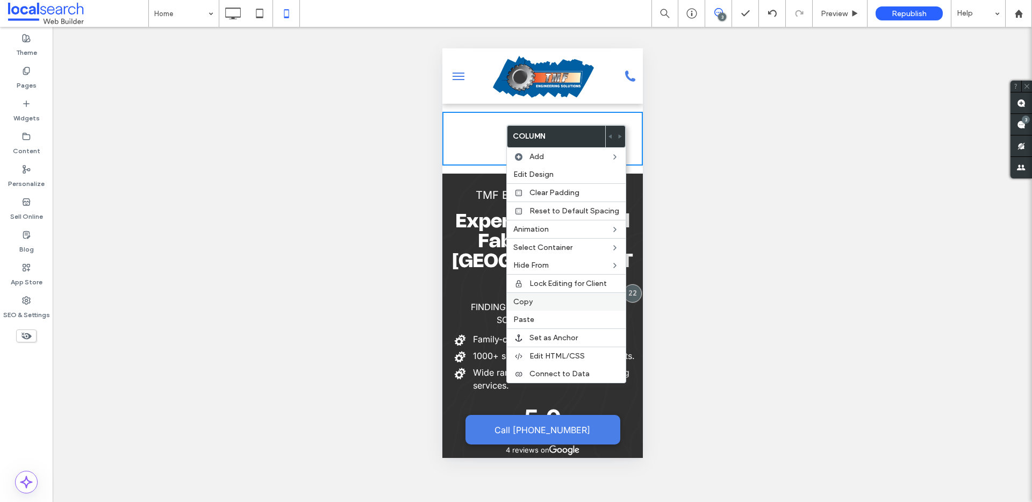
click at [530, 313] on div "Paste" at bounding box center [566, 320] width 119 height 18
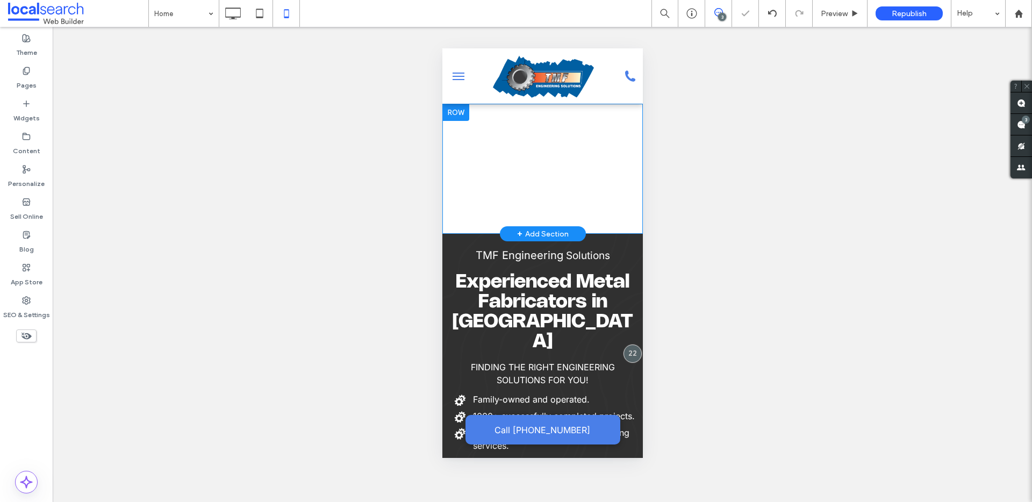
click at [456, 112] on div at bounding box center [455, 112] width 27 height 17
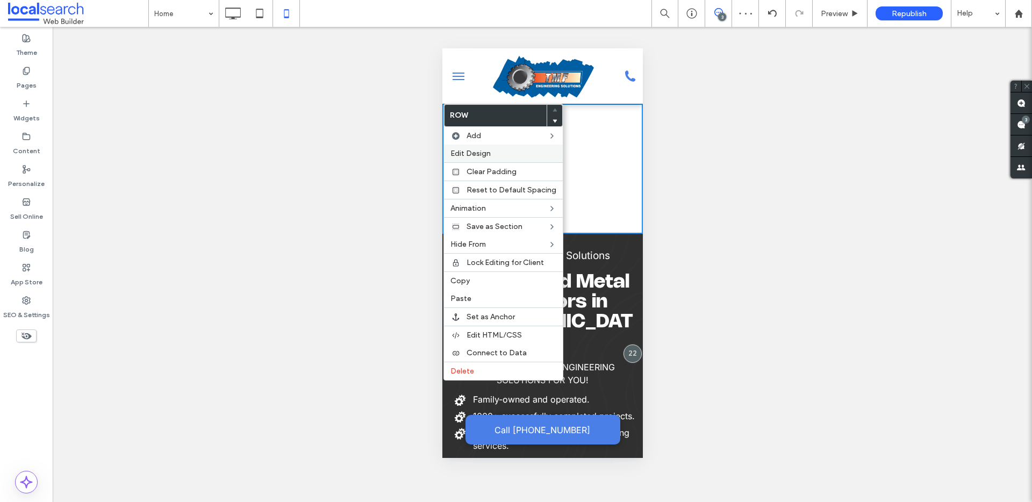
click at [478, 152] on span "Edit Design" at bounding box center [470, 153] width 40 height 9
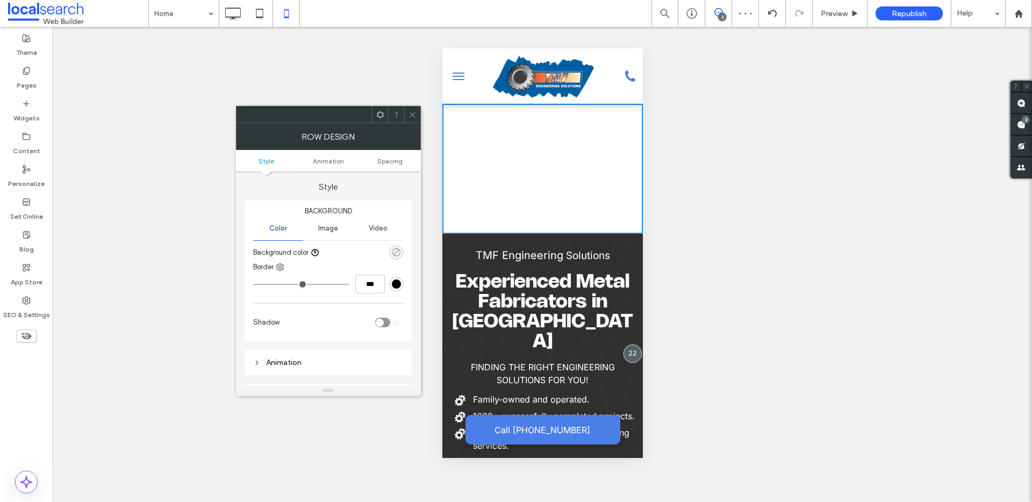
click at [397, 256] on use "rgba(0, 0, 0, 0)" at bounding box center [396, 252] width 8 height 8
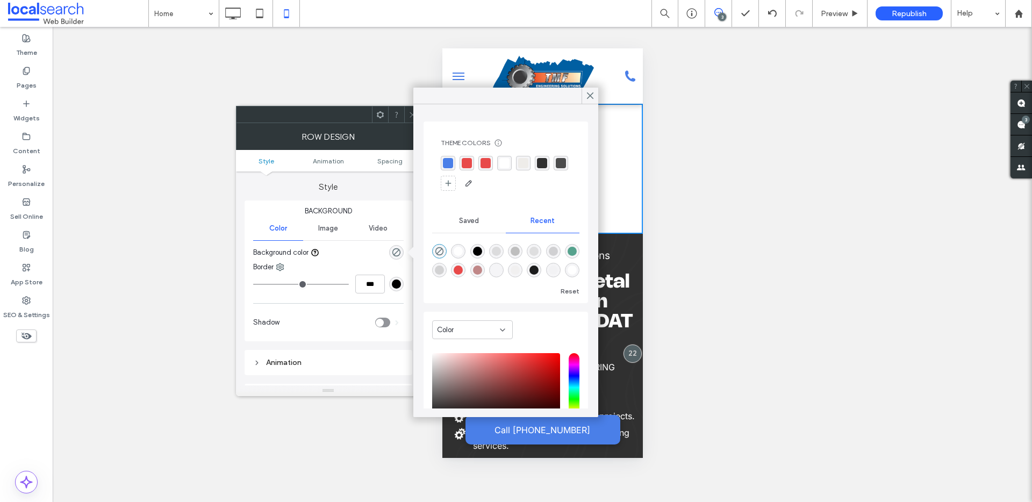
click at [448, 160] on div "rgba(74,127,232,1)" at bounding box center [448, 163] width 10 height 10
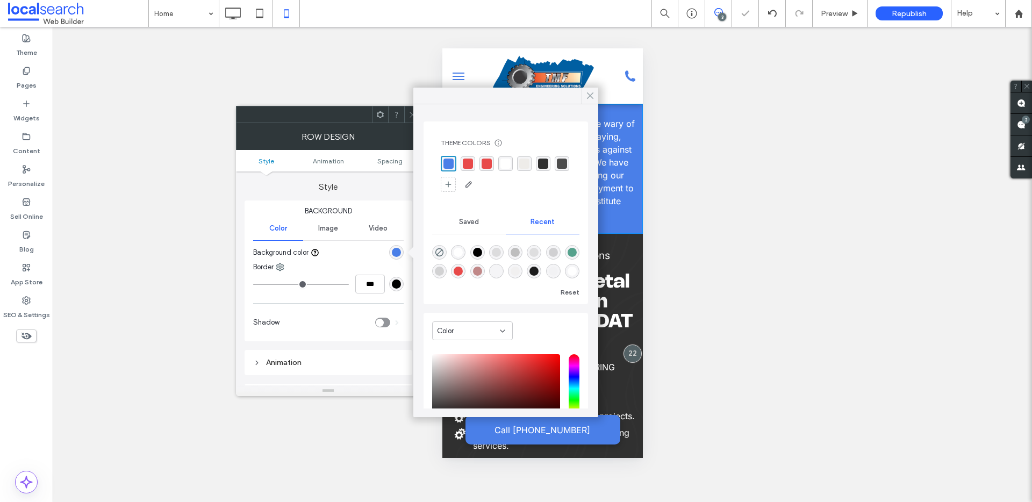
drag, startPoint x: 587, startPoint y: 95, endPoint x: 10, endPoint y: 65, distance: 577.5
click at [587, 95] on icon at bounding box center [590, 96] width 10 height 10
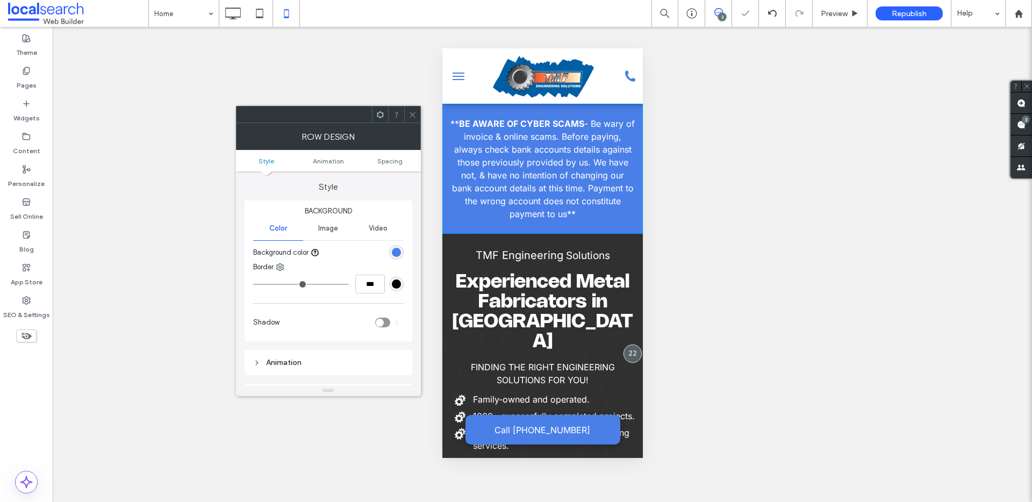
drag, startPoint x: 409, startPoint y: 113, endPoint x: 434, endPoint y: 125, distance: 27.4
click at [409, 113] on icon at bounding box center [412, 115] width 8 height 8
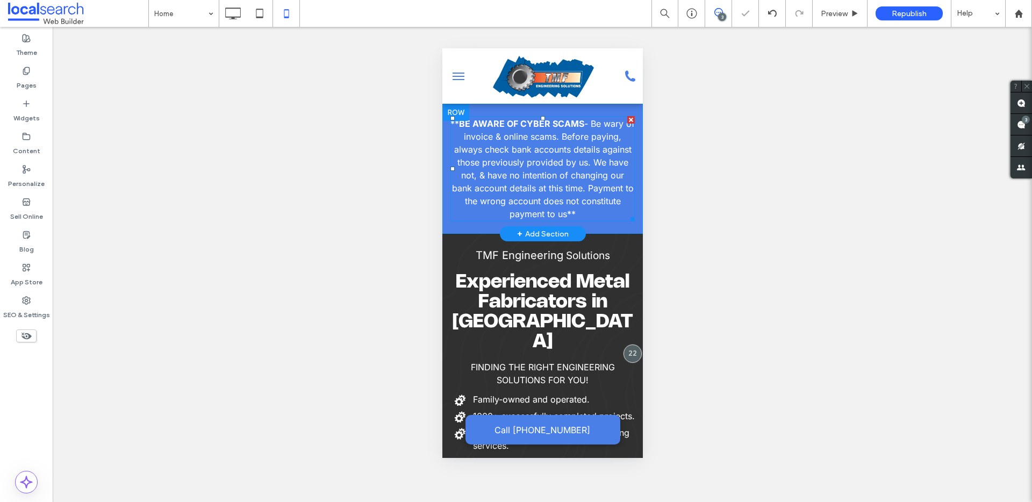
click at [518, 155] on p "** BE AWARE OF CYBER SCAMS - Be wary of invoice & online scams. Before paying, …" at bounding box center [542, 168] width 184 height 103
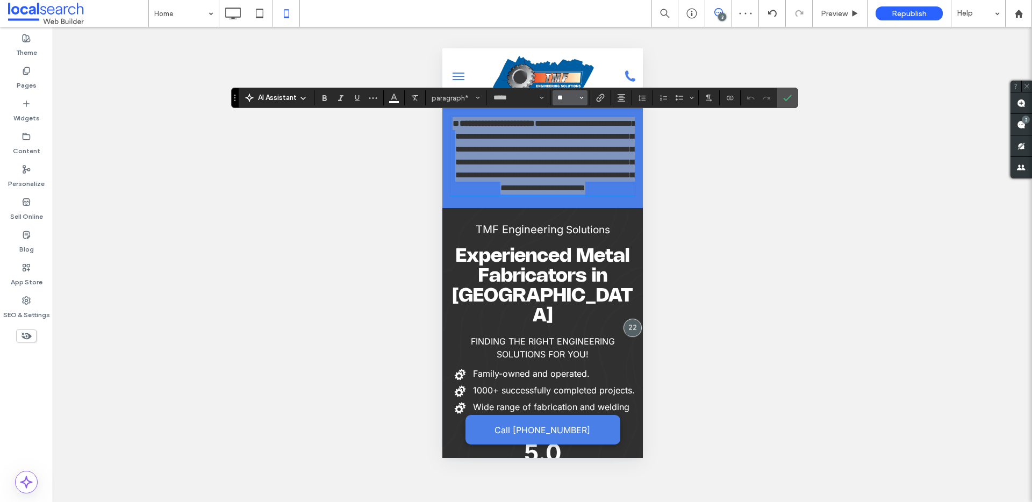
click at [565, 97] on input "**" at bounding box center [566, 98] width 21 height 9
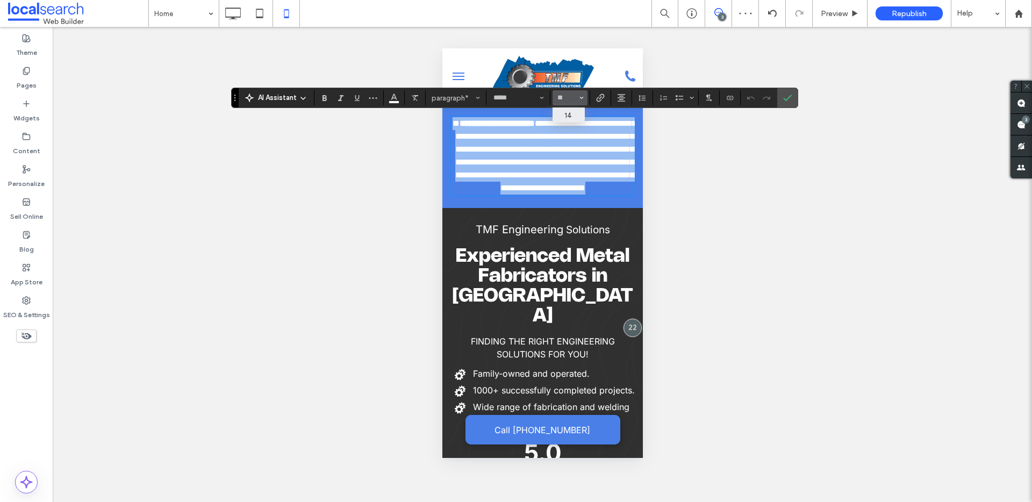
type input "**"
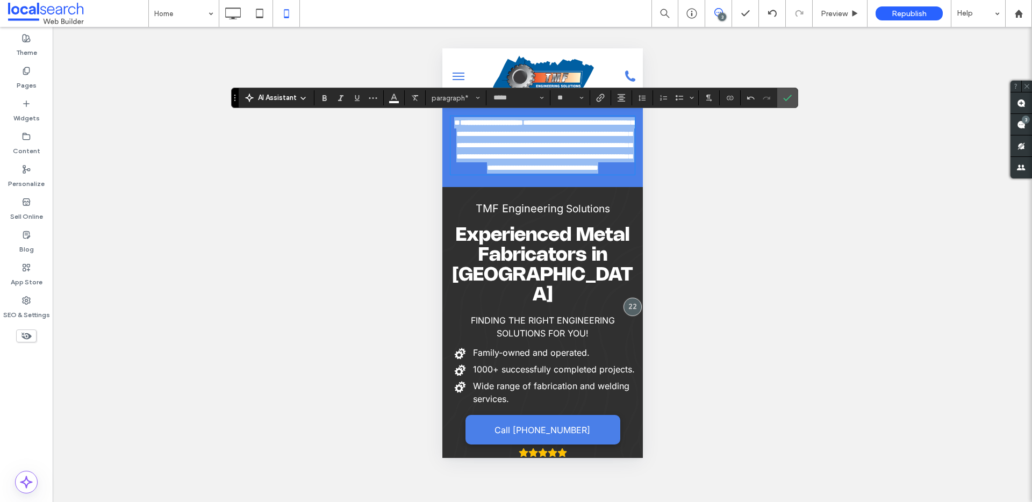
click at [612, 174] on p "**********" at bounding box center [542, 145] width 184 height 56
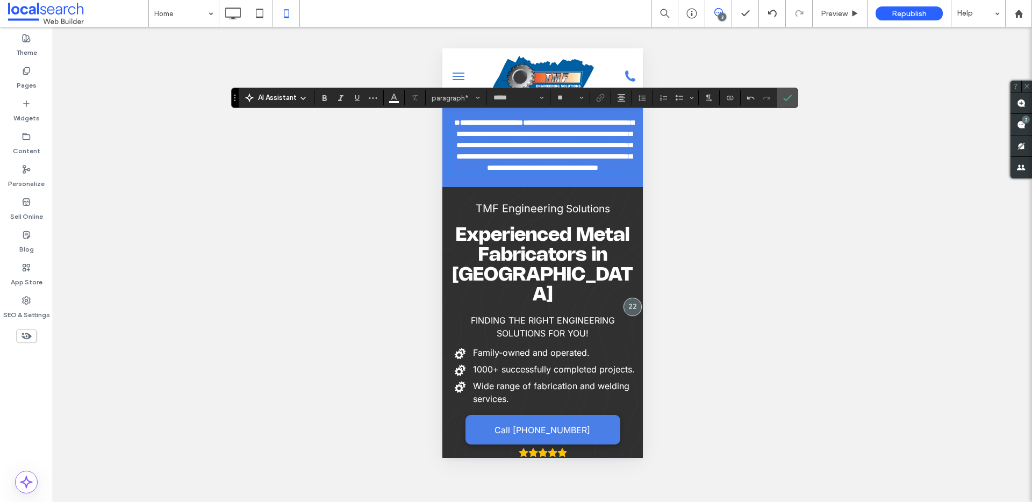
drag, startPoint x: 789, startPoint y: 95, endPoint x: 754, endPoint y: 98, distance: 35.1
click at [789, 95] on icon "Confirm" at bounding box center [787, 98] width 9 height 9
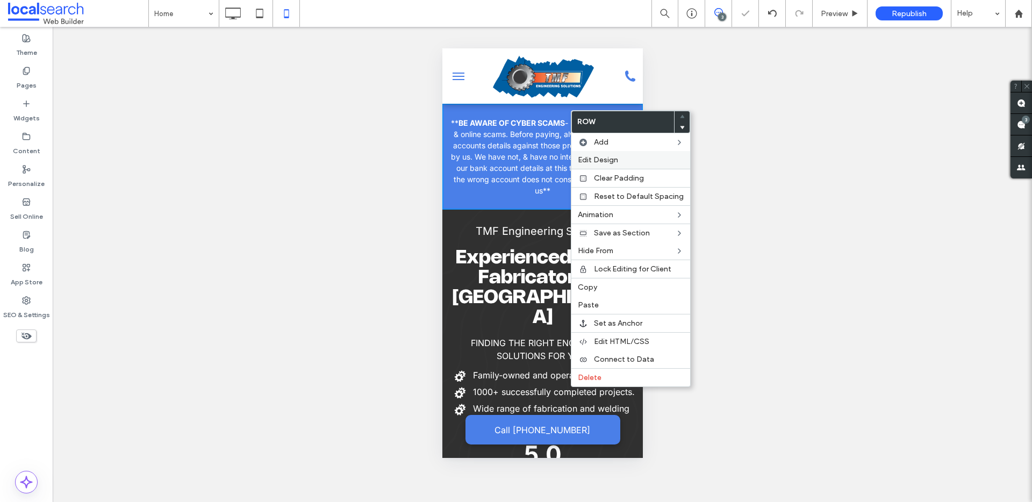
drag, startPoint x: 593, startPoint y: 159, endPoint x: 111, endPoint y: 95, distance: 486.2
click at [593, 159] on span "Edit Design" at bounding box center [598, 159] width 40 height 9
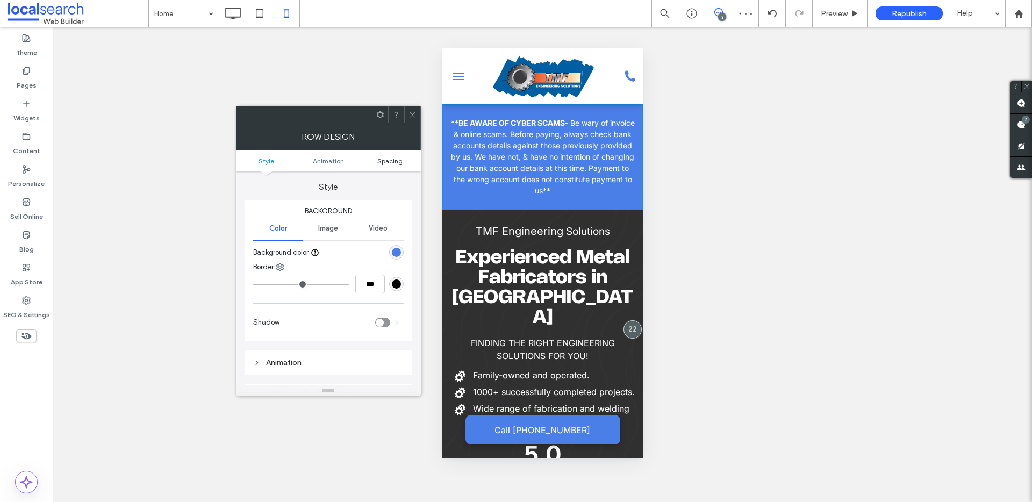
click at [389, 161] on span "Spacing" at bounding box center [389, 161] width 25 height 8
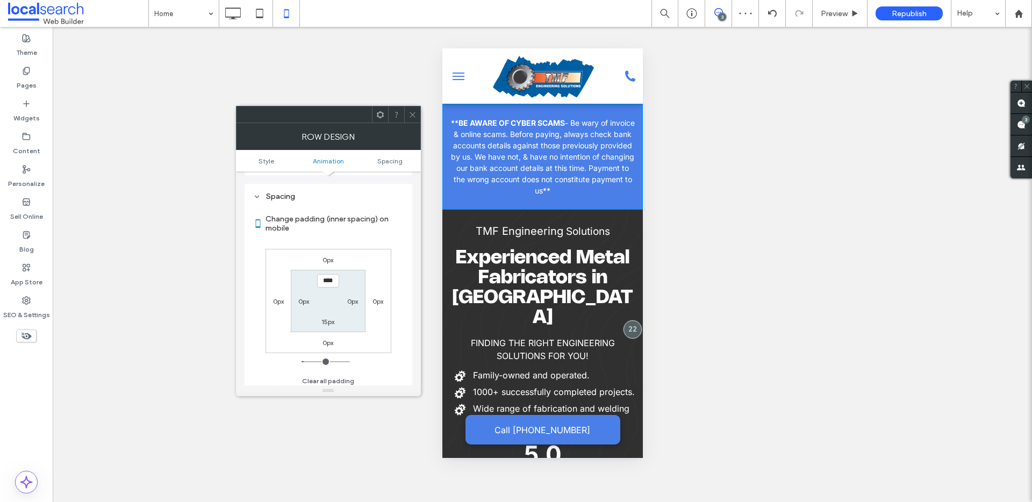
scroll to position [204, 0]
type input "*"
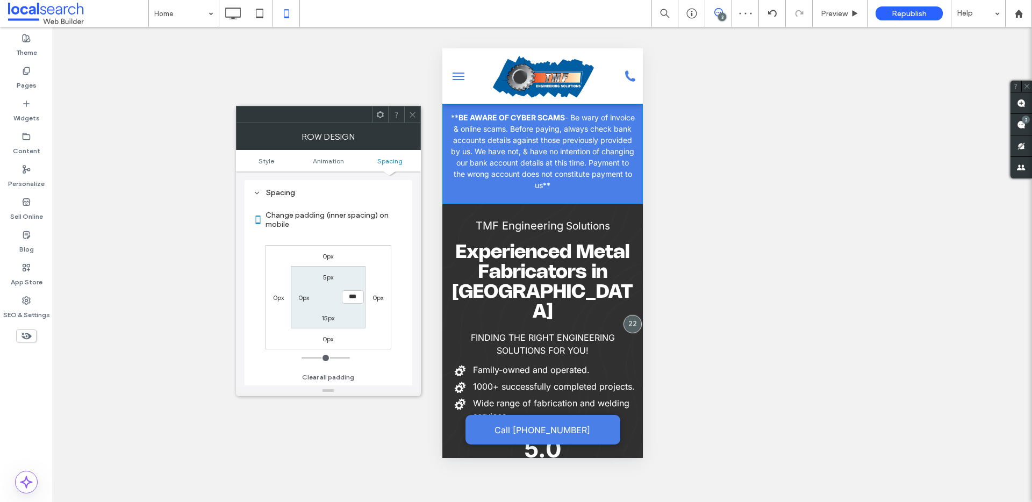
type input "**"
type input "*"
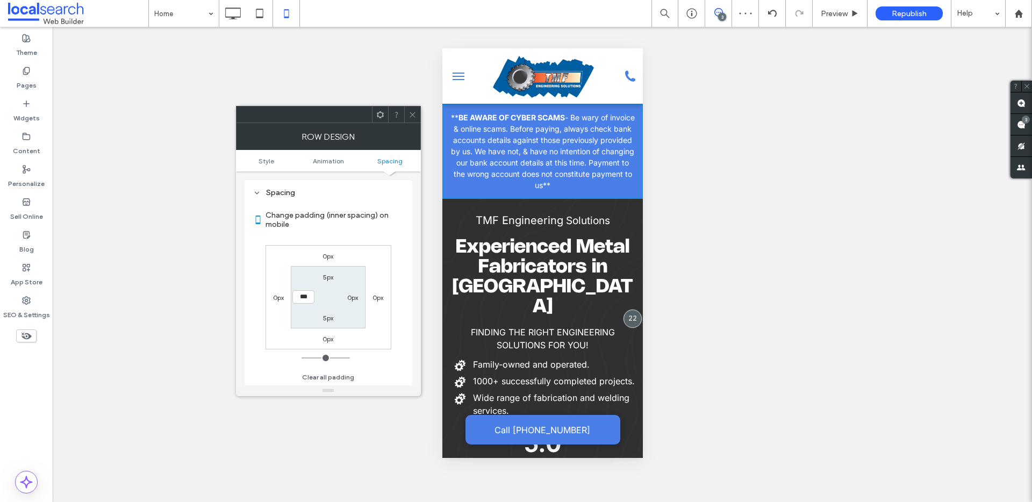
drag, startPoint x: 415, startPoint y: 117, endPoint x: 422, endPoint y: 118, distance: 7.0
click at [415, 117] on icon at bounding box center [412, 115] width 8 height 8
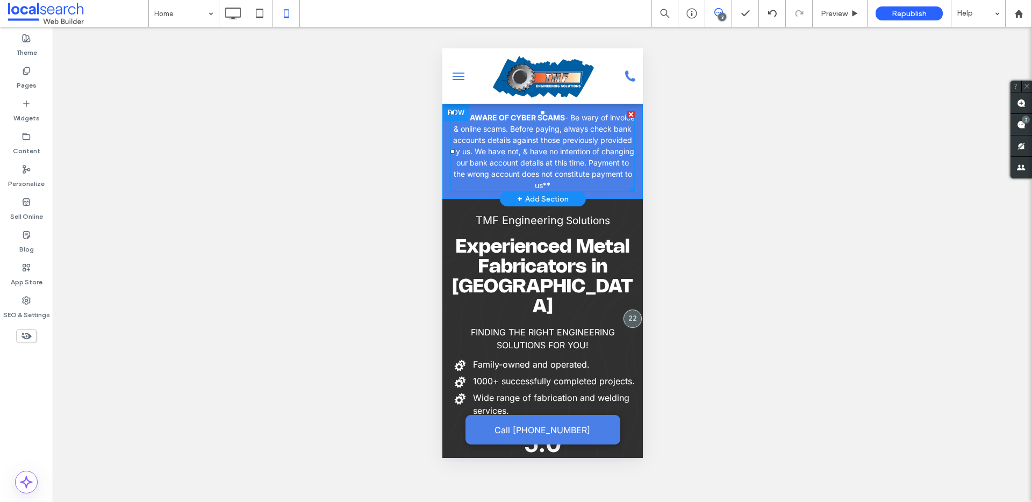
click at [571, 160] on span "- Be wary of invoice & online scams. Before paying, always check bank accounts …" at bounding box center [542, 151] width 184 height 77
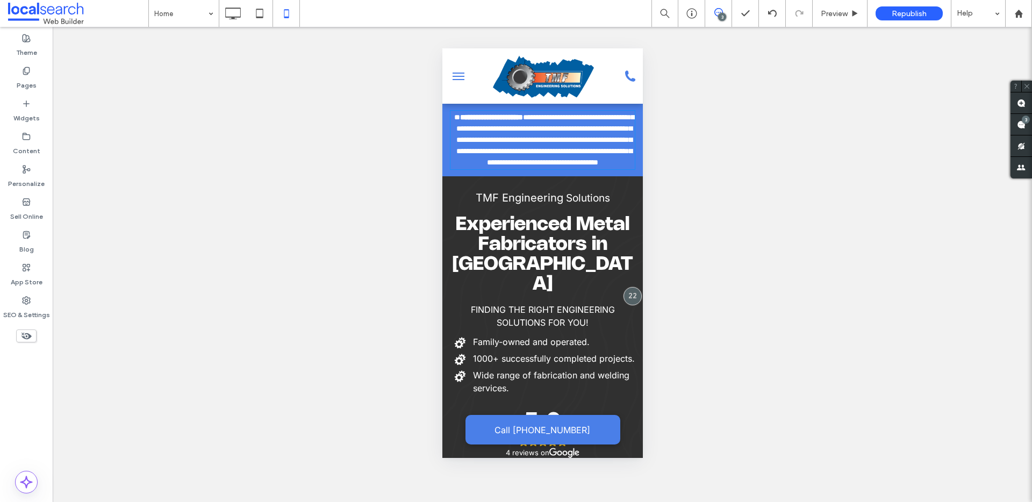
type input "*****"
type input "**"
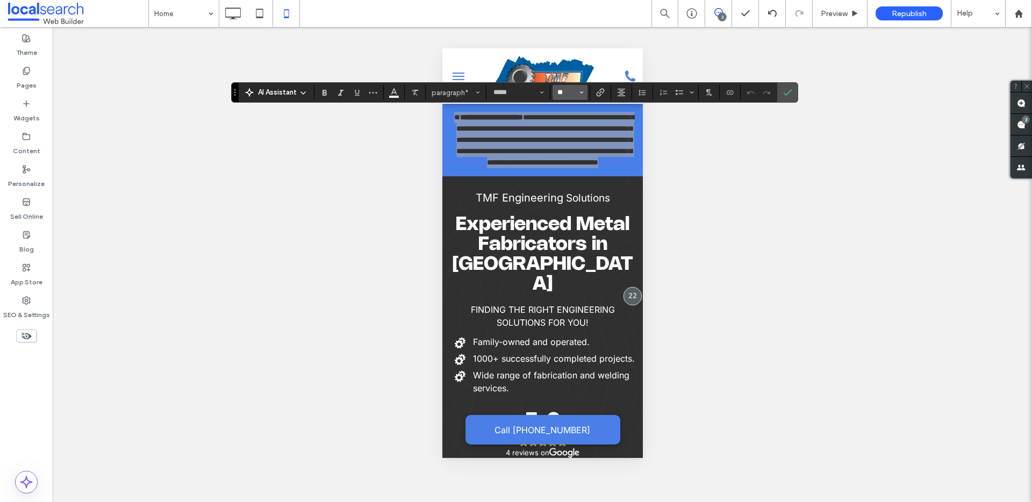
click at [568, 91] on input "**" at bounding box center [566, 92] width 21 height 9
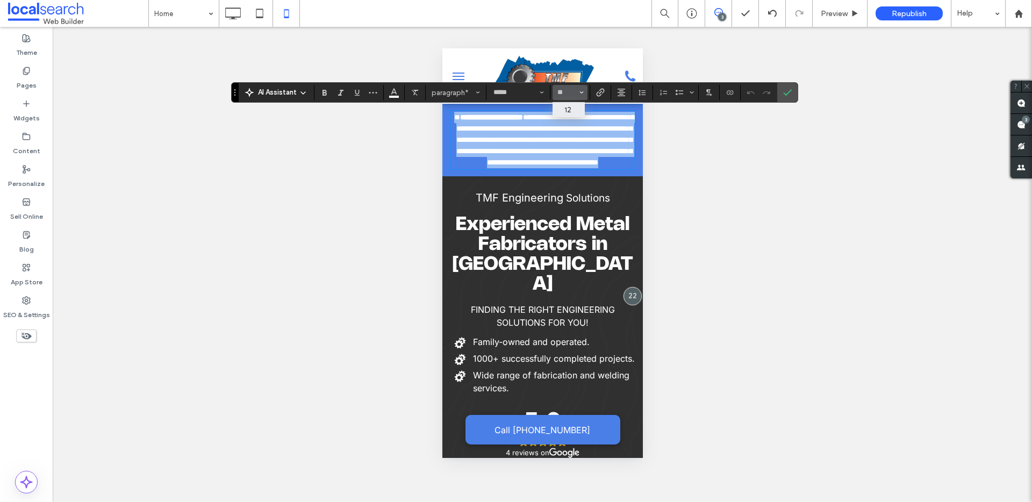
type input "**"
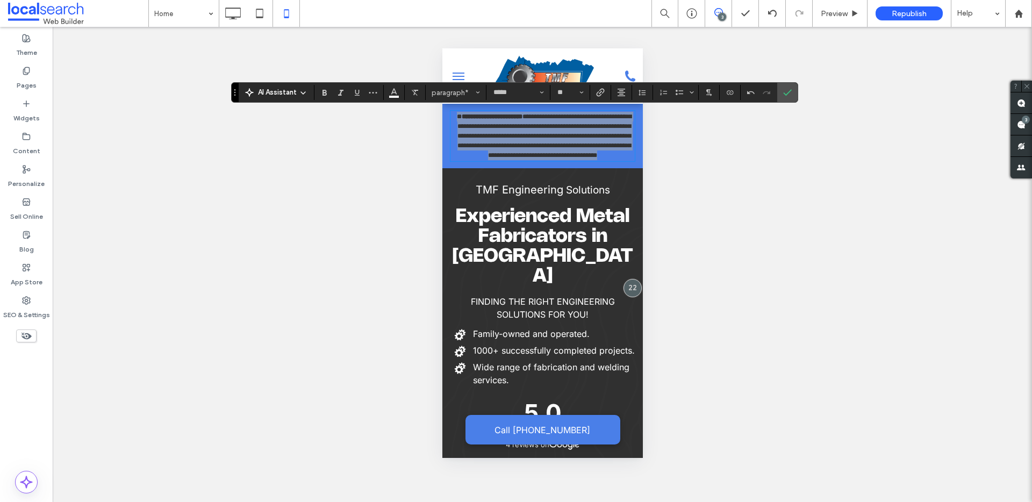
drag, startPoint x: 786, startPoint y: 90, endPoint x: 778, endPoint y: 94, distance: 8.9
click at [787, 89] on icon "Confirm" at bounding box center [787, 92] width 9 height 9
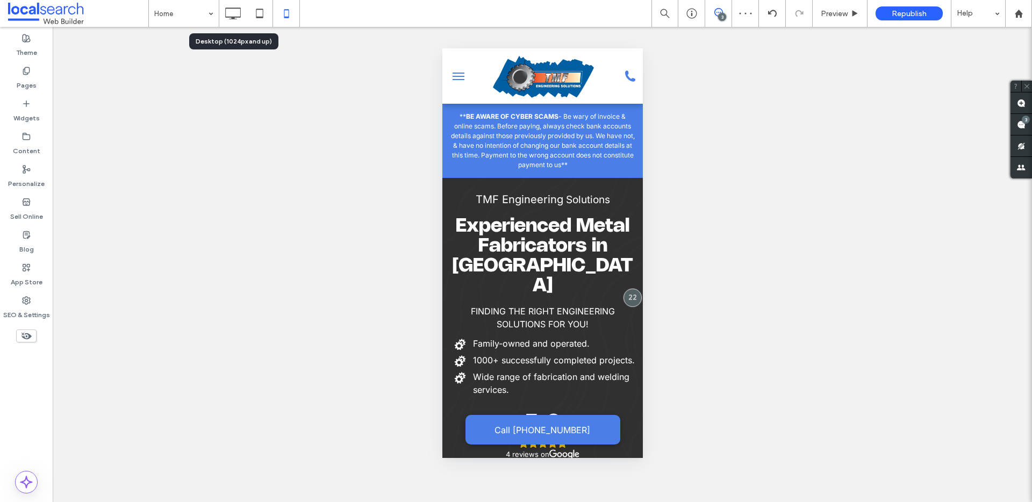
click at [231, 8] on use at bounding box center [234, 14] width 16 height 12
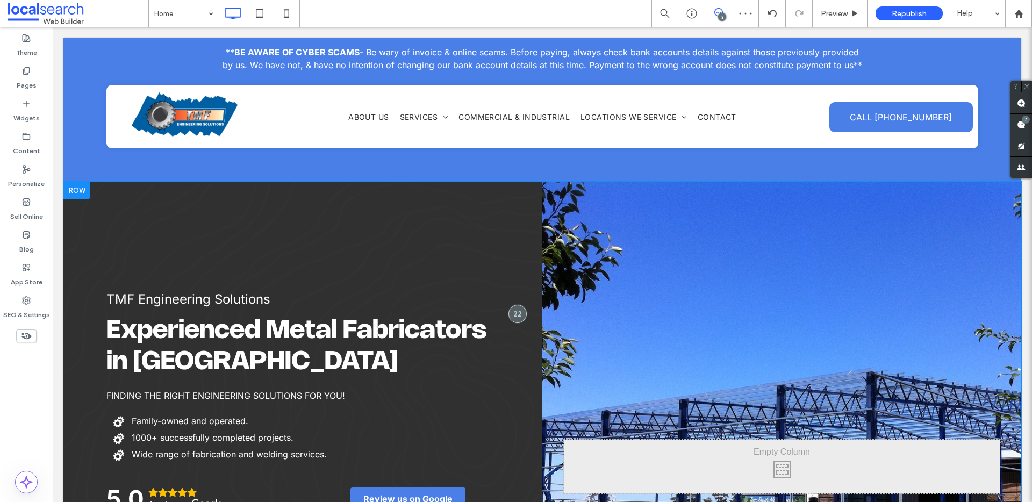
scroll to position [0, 0]
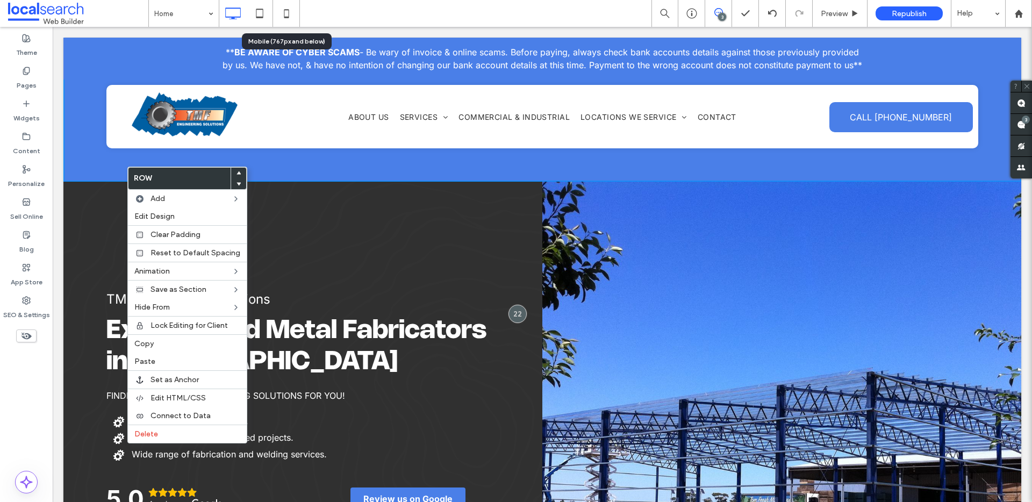
click at [276, 12] on icon at bounding box center [286, 13] width 21 height 21
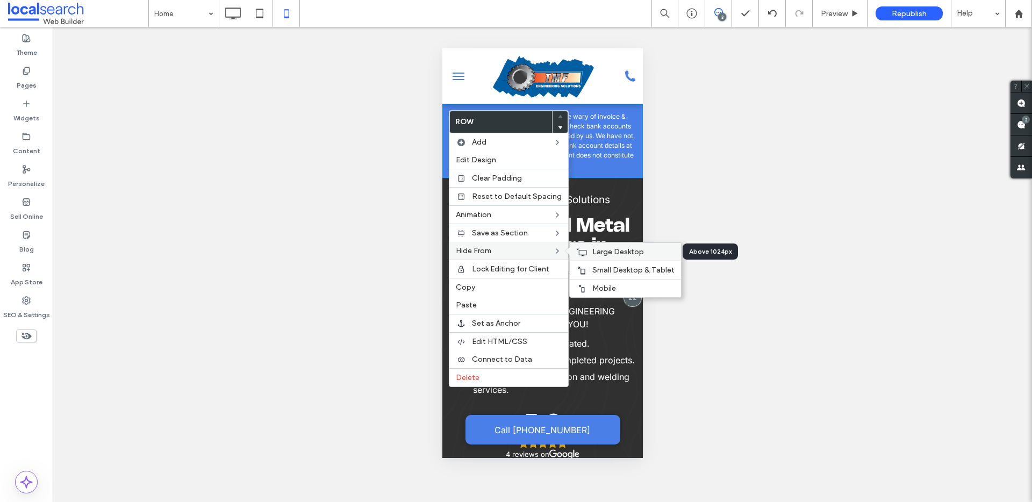
click at [616, 256] on span "Large Desktop" at bounding box center [618, 251] width 52 height 9
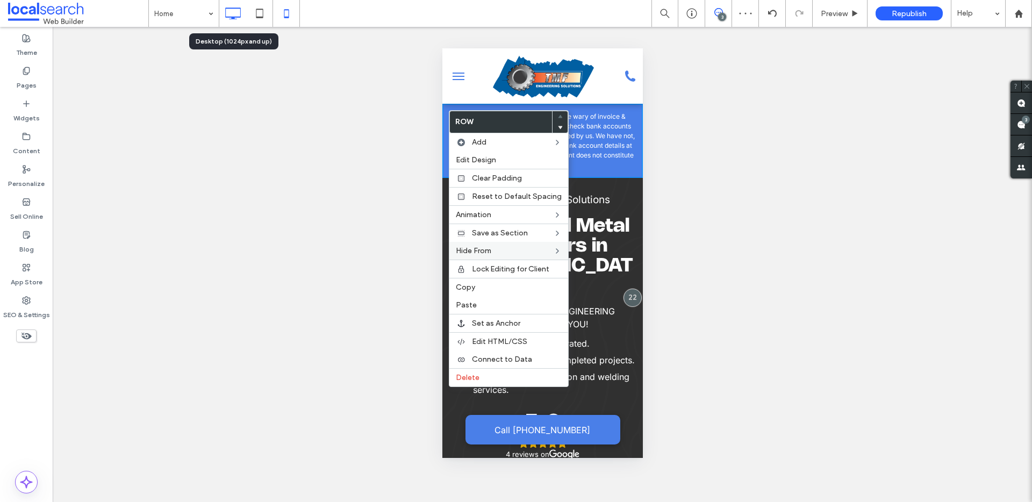
click at [223, 10] on icon at bounding box center [232, 13] width 21 height 21
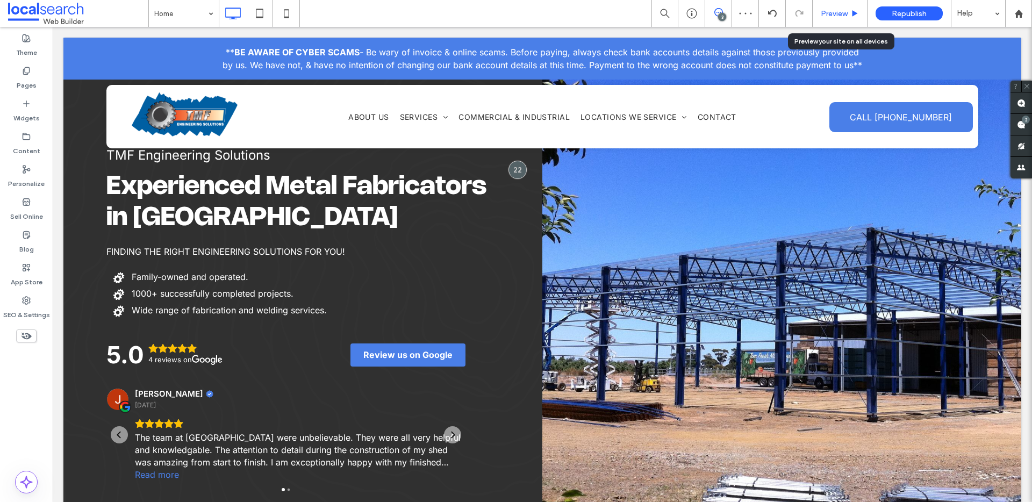
click at [843, 12] on span "Preview" at bounding box center [834, 13] width 27 height 9
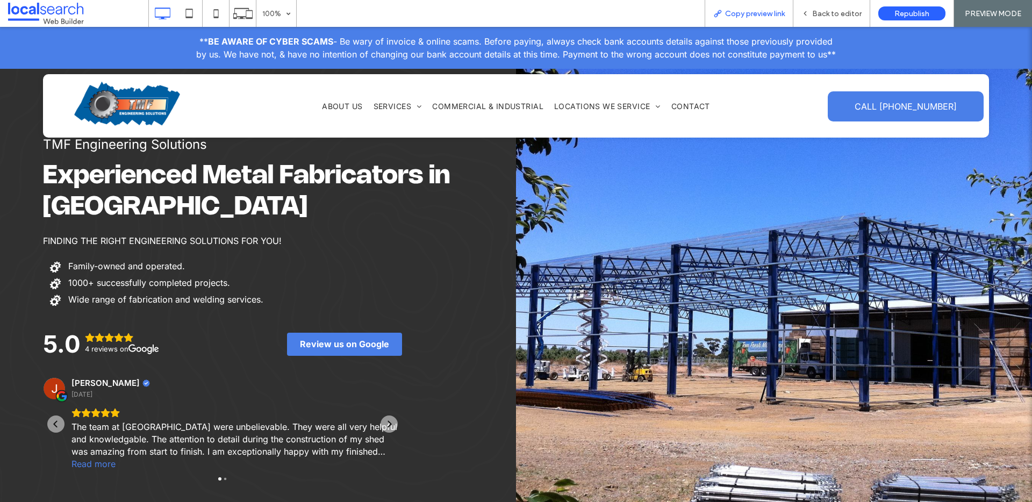
click at [744, 14] on span "Copy preview link" at bounding box center [755, 13] width 60 height 9
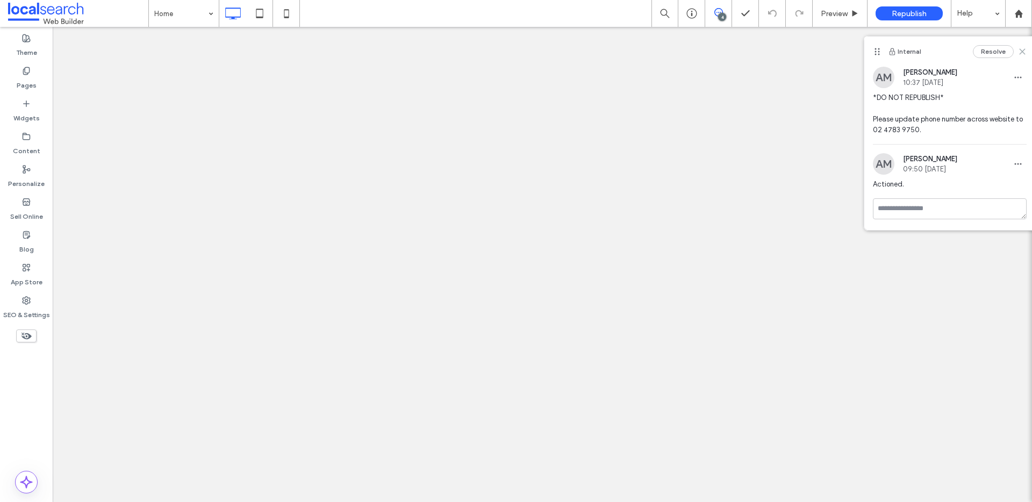
click at [1026, 51] on icon at bounding box center [1022, 51] width 9 height 9
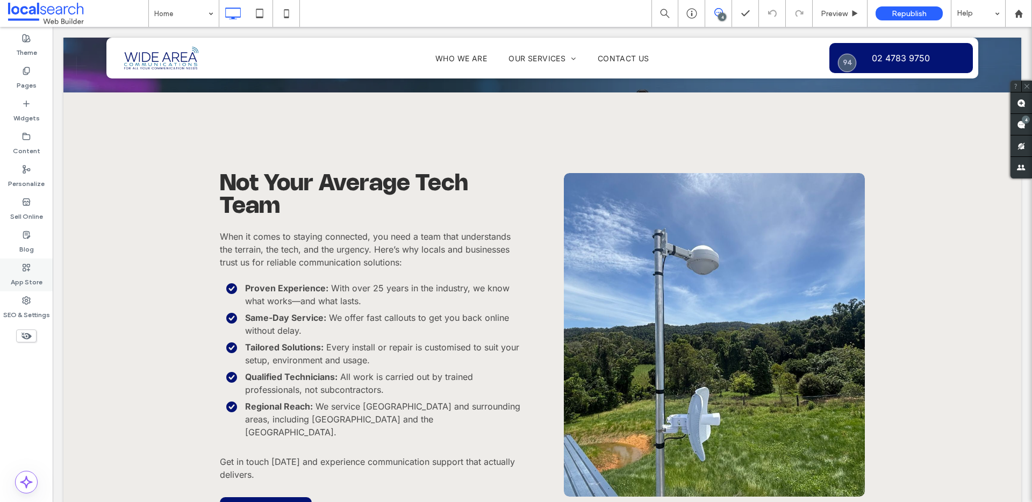
scroll to position [1219, 0]
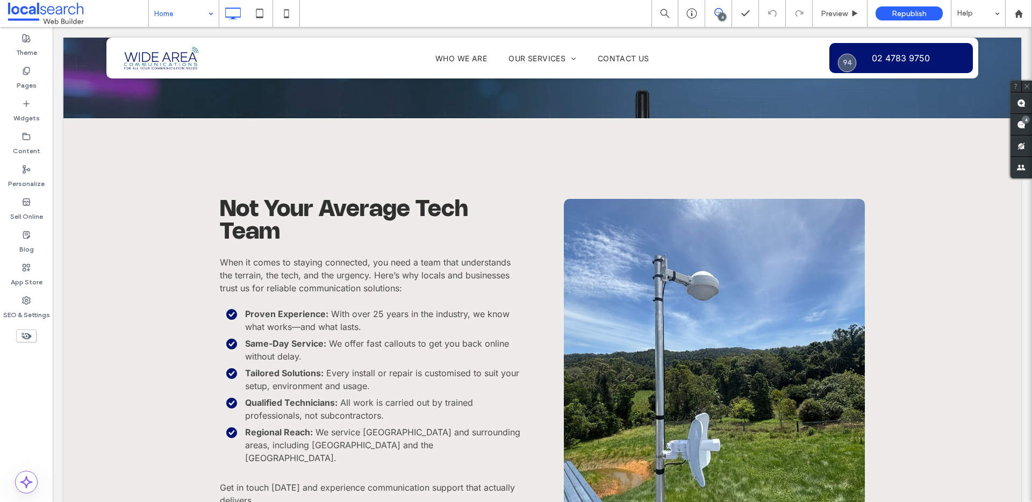
click at [193, 6] on input at bounding box center [181, 13] width 54 height 27
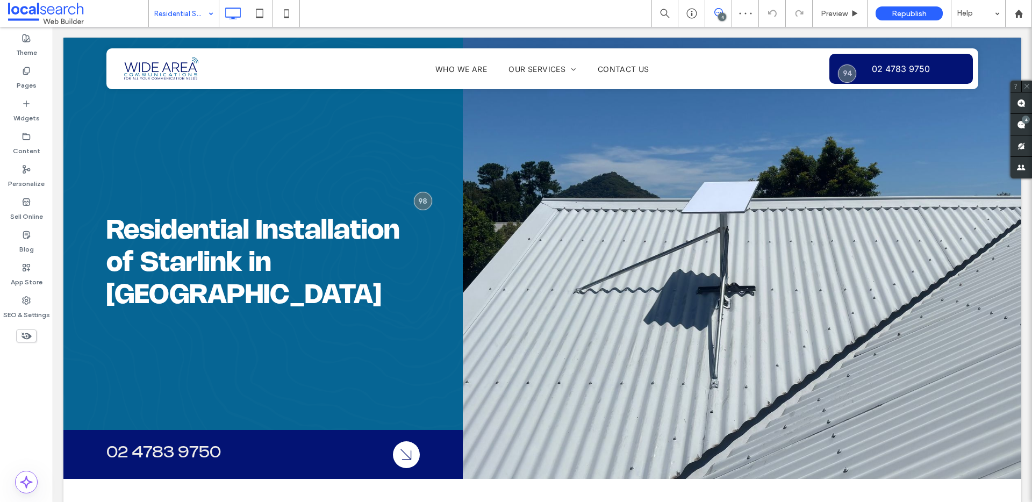
click at [172, 6] on input at bounding box center [181, 13] width 54 height 27
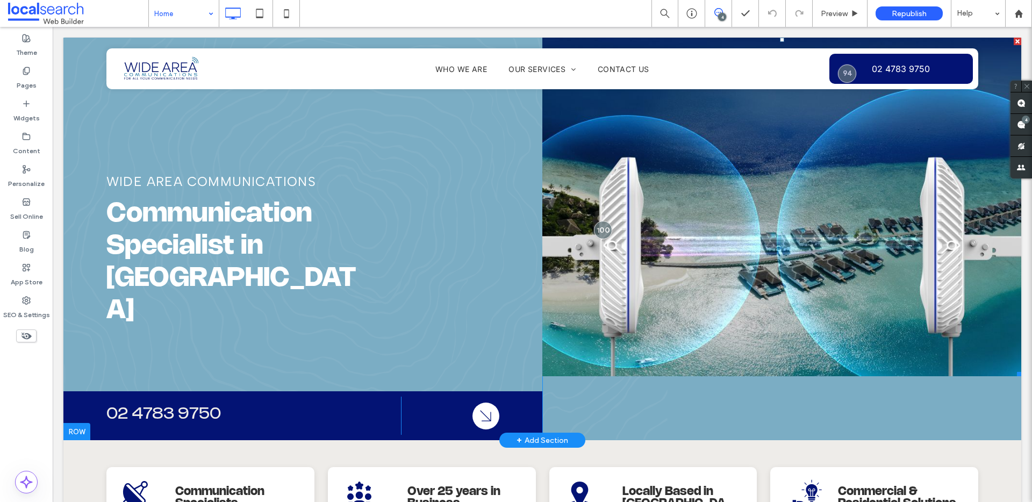
click at [678, 231] on link at bounding box center [781, 207] width 479 height 339
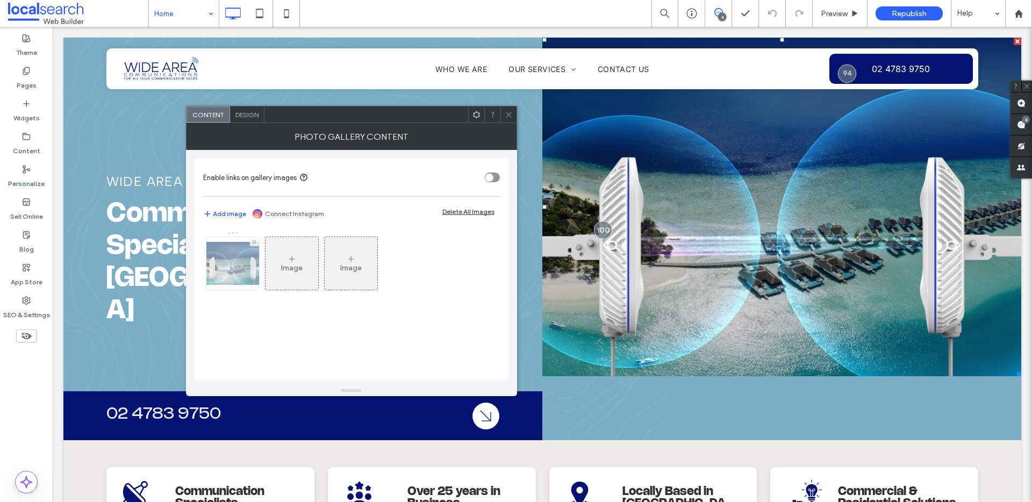
click at [235, 264] on img at bounding box center [233, 263] width 86 height 43
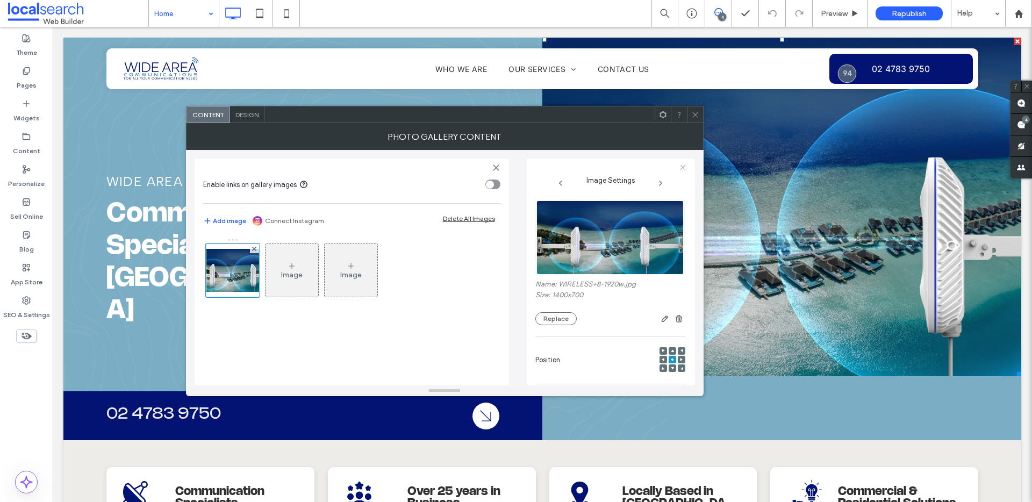
click at [695, 117] on icon at bounding box center [695, 115] width 8 height 8
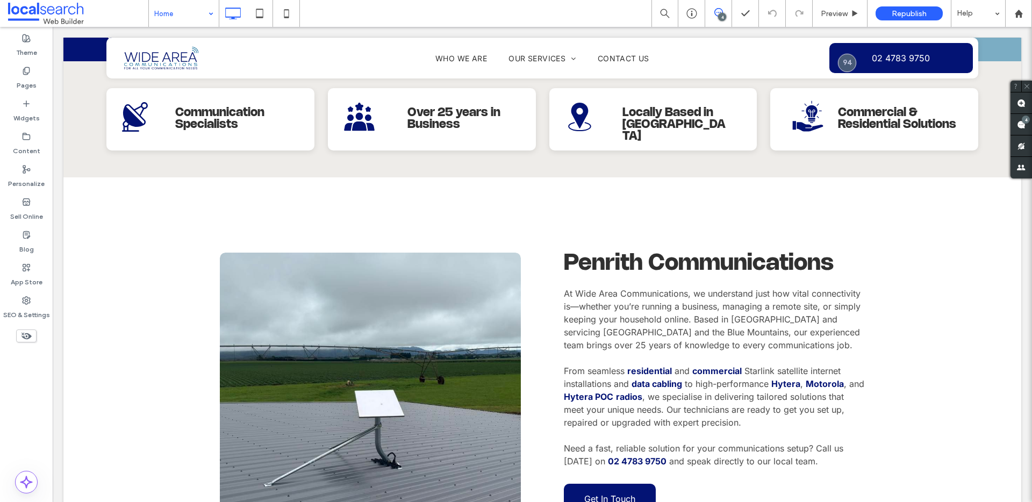
scroll to position [399, 0]
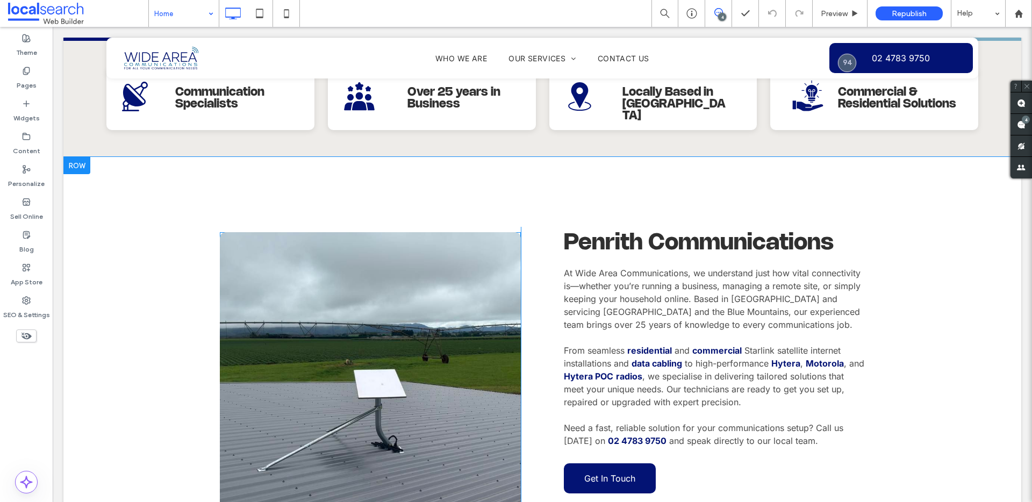
click at [341, 227] on link at bounding box center [370, 375] width 319 height 302
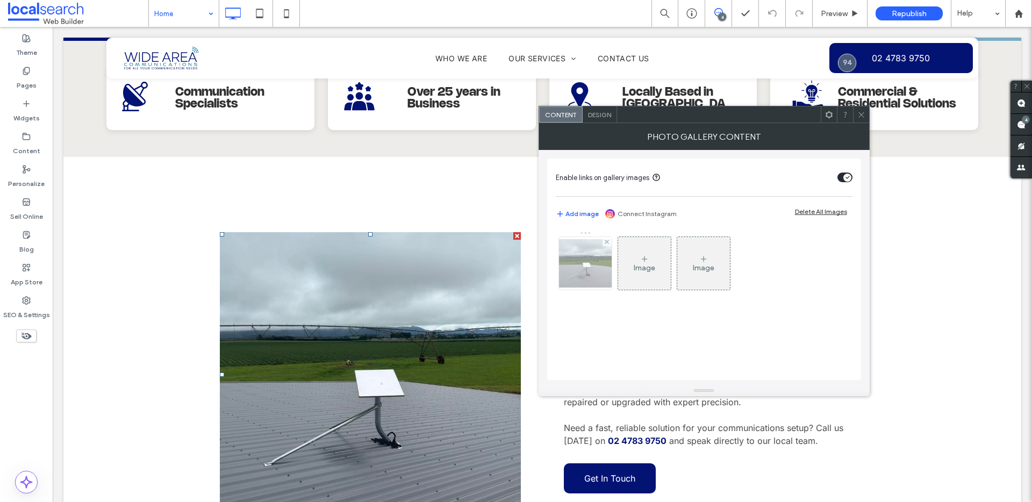
click at [587, 275] on div at bounding box center [585, 263] width 53 height 53
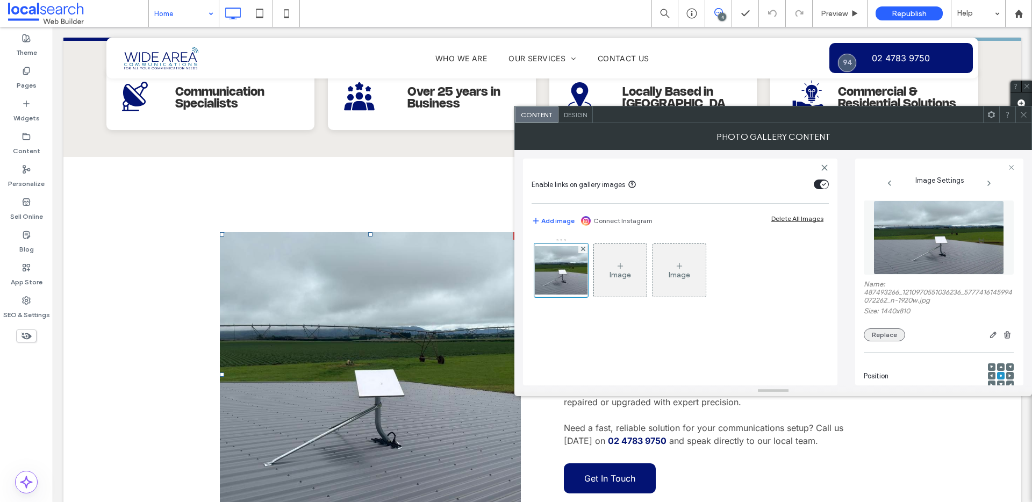
click at [886, 333] on button "Replace" at bounding box center [884, 334] width 41 height 13
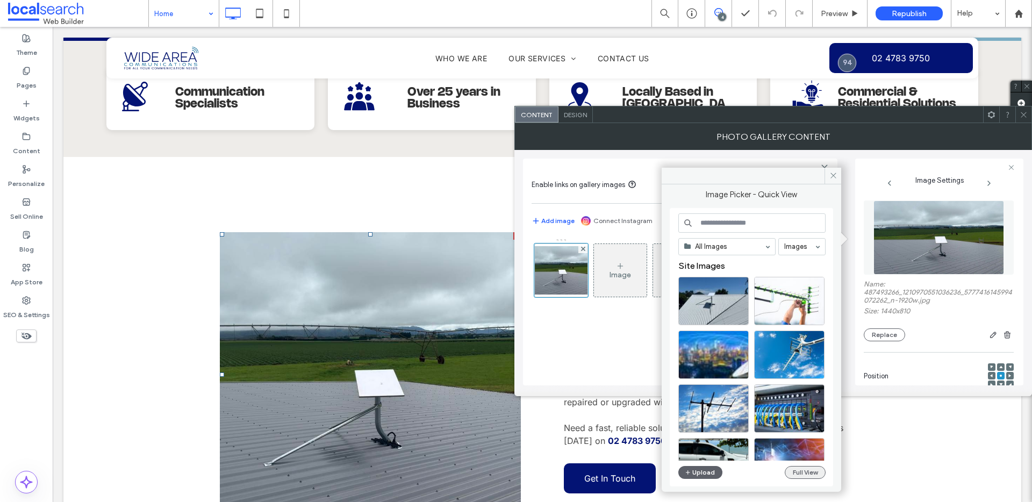
click at [791, 471] on button "Full View" at bounding box center [805, 472] width 41 height 13
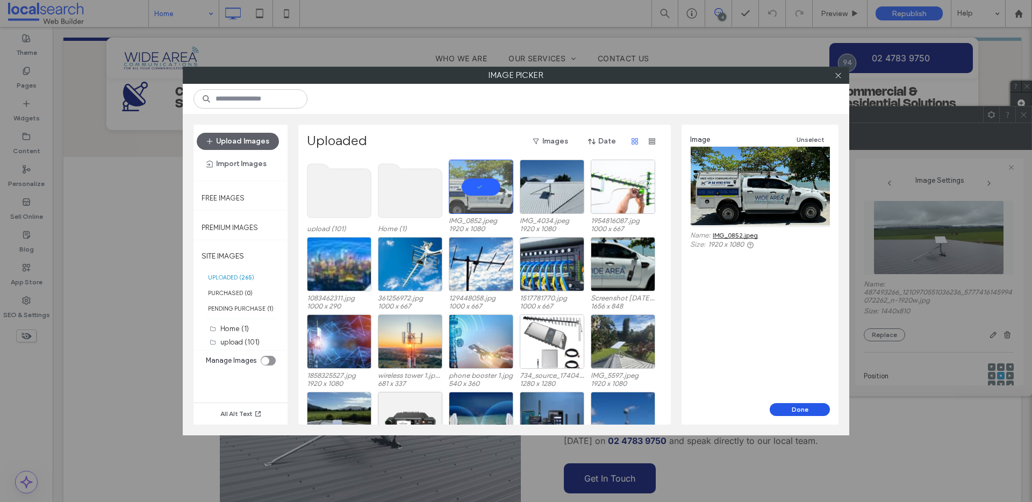
click at [791, 408] on button "Done" at bounding box center [800, 409] width 60 height 13
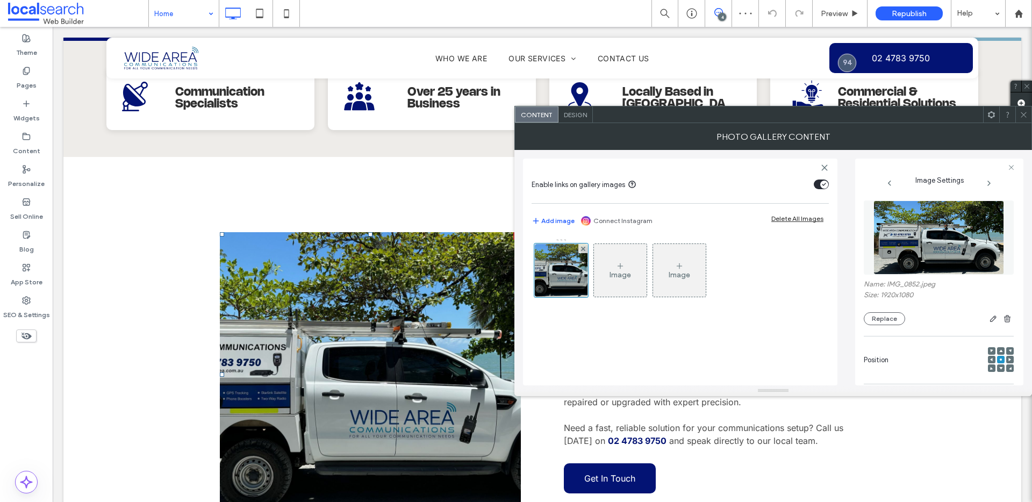
click at [989, 359] on div at bounding box center [992, 360] width 8 height 8
click at [990, 358] on use at bounding box center [991, 359] width 3 height 3
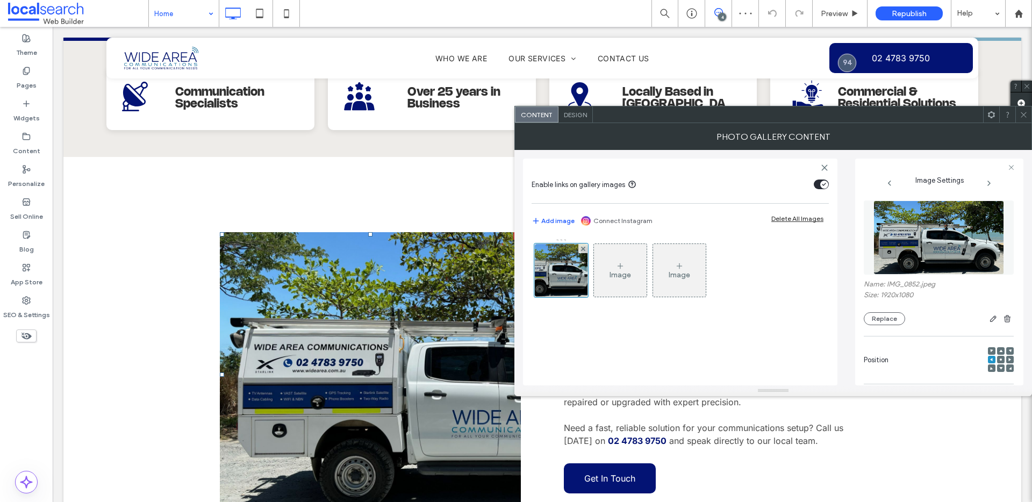
click at [1000, 359] on use at bounding box center [1001, 359] width 2 height 2
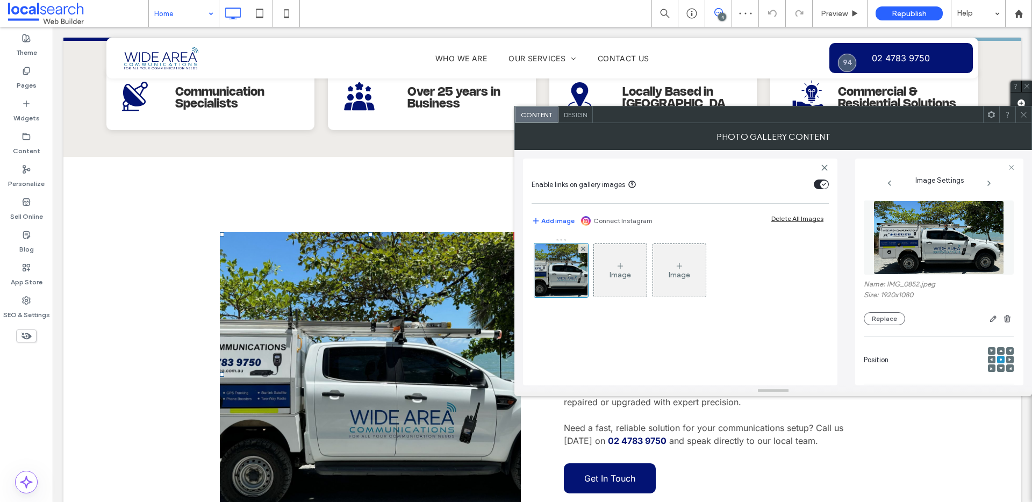
click at [1025, 118] on icon at bounding box center [1024, 115] width 8 height 8
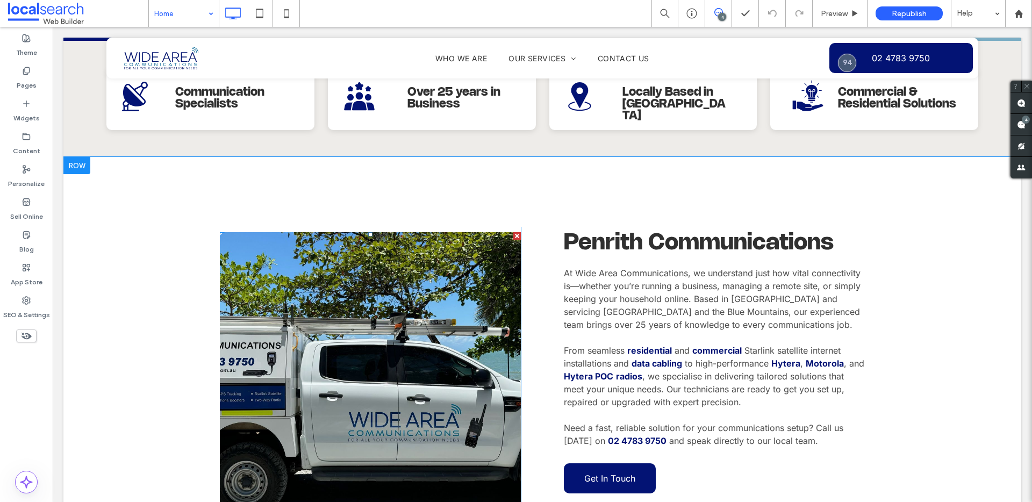
click at [371, 365] on link at bounding box center [370, 375] width 319 height 302
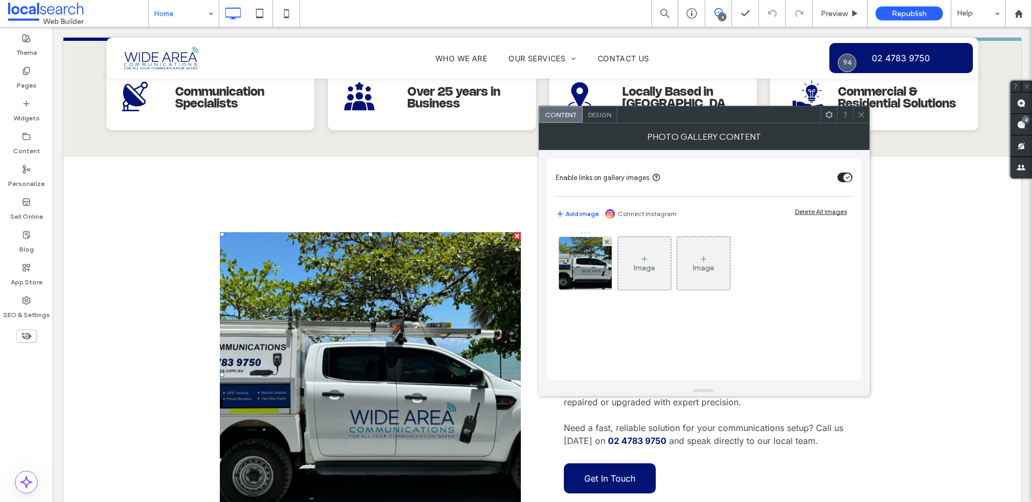
click at [600, 120] on div "Design" at bounding box center [600, 114] width 34 height 16
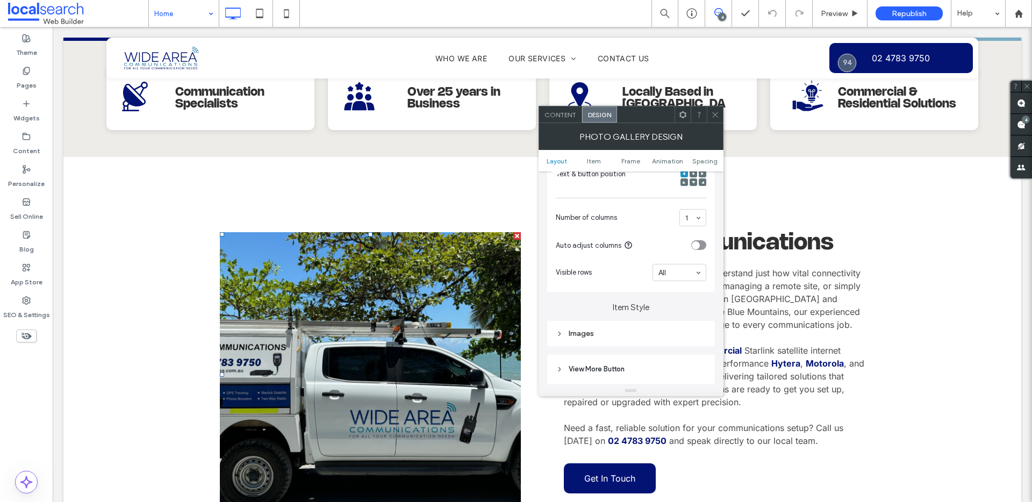
scroll to position [304, 0]
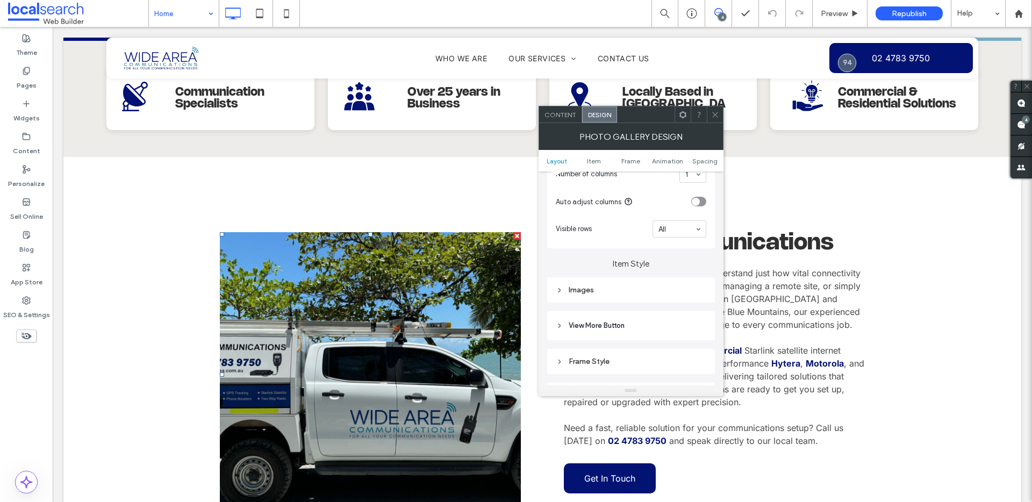
click at [582, 291] on div "Images" at bounding box center [631, 289] width 150 height 9
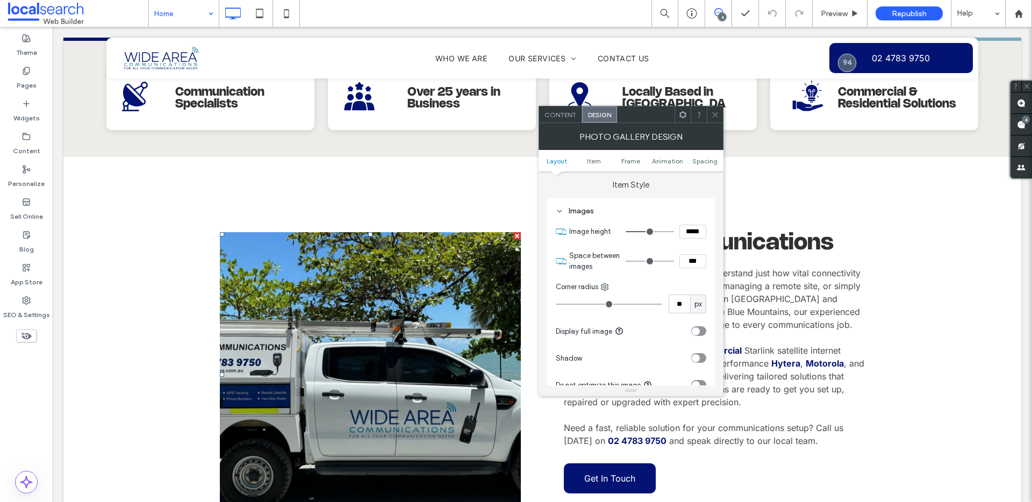
scroll to position [316, 0]
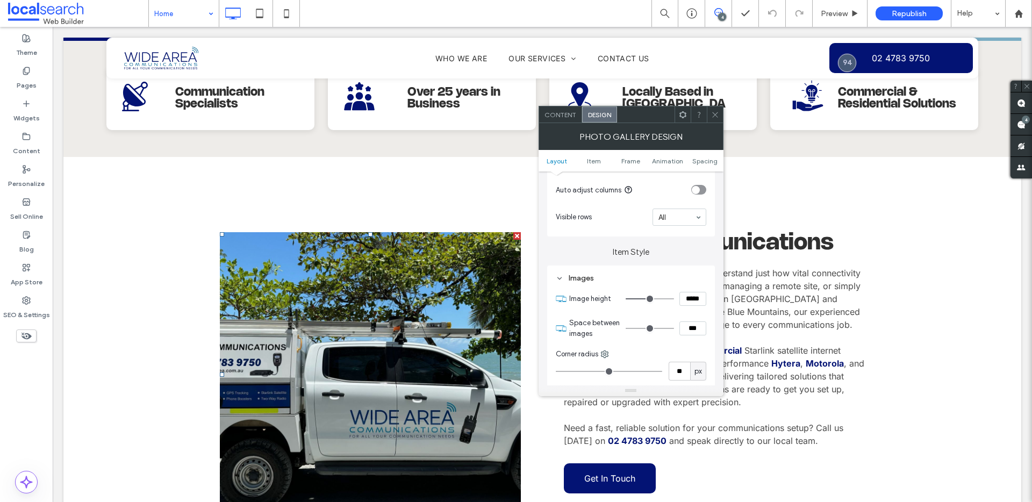
click at [718, 111] on icon at bounding box center [715, 115] width 8 height 8
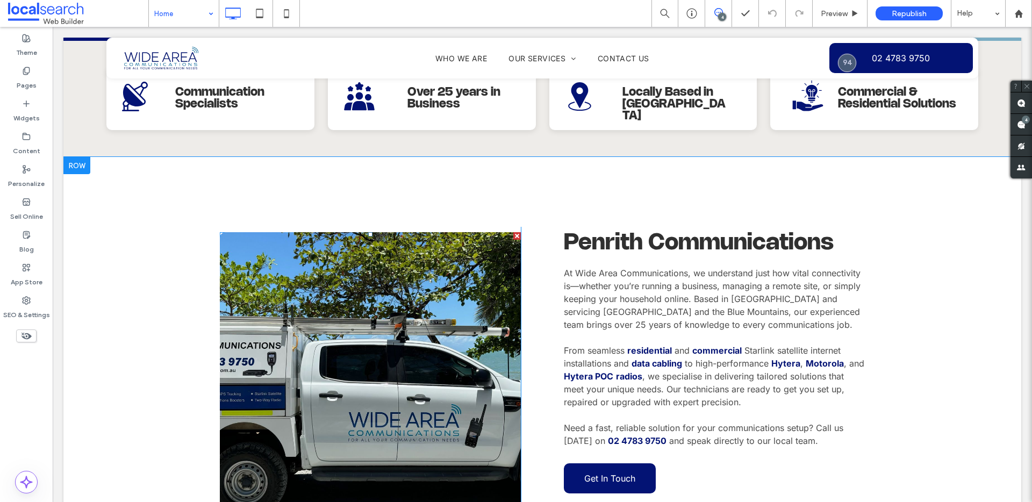
click at [460, 318] on link at bounding box center [370, 375] width 319 height 302
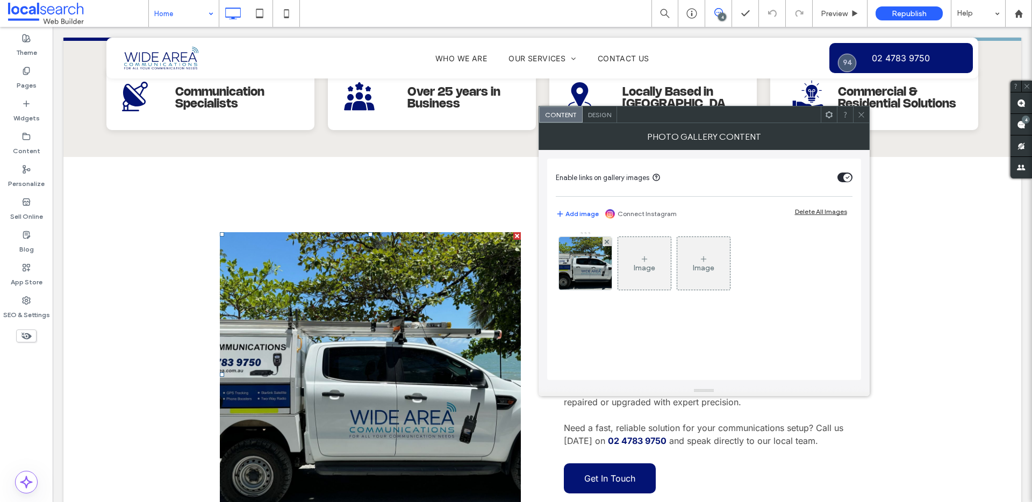
click at [861, 110] on span at bounding box center [861, 114] width 8 height 16
